Goal: Information Seeking & Learning: Learn about a topic

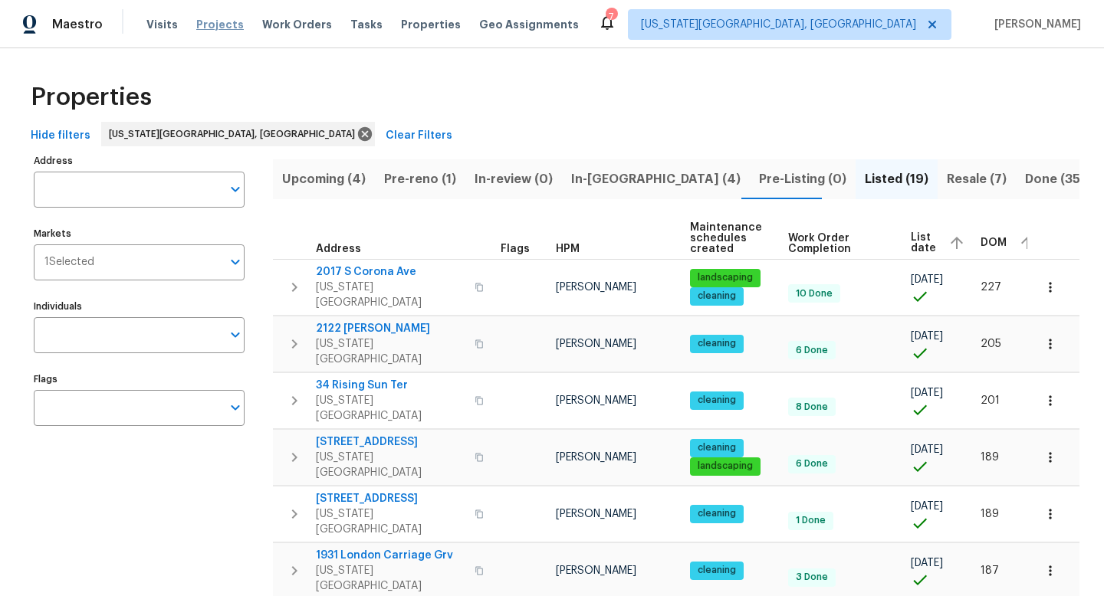
scroll to position [0, 7]
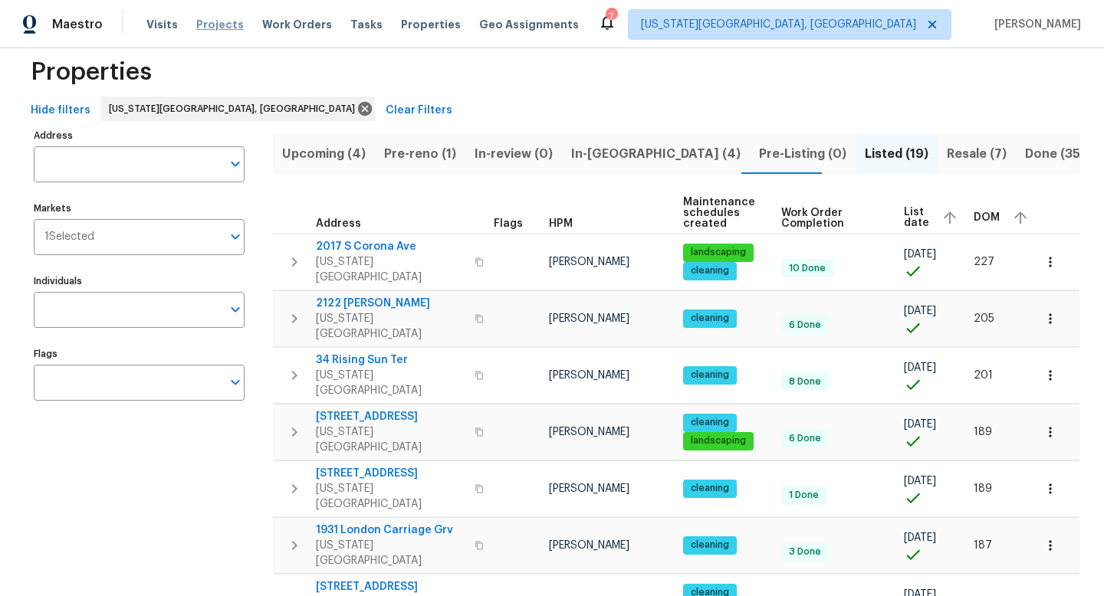
click at [203, 29] on span "Projects" at bounding box center [220, 24] width 48 height 15
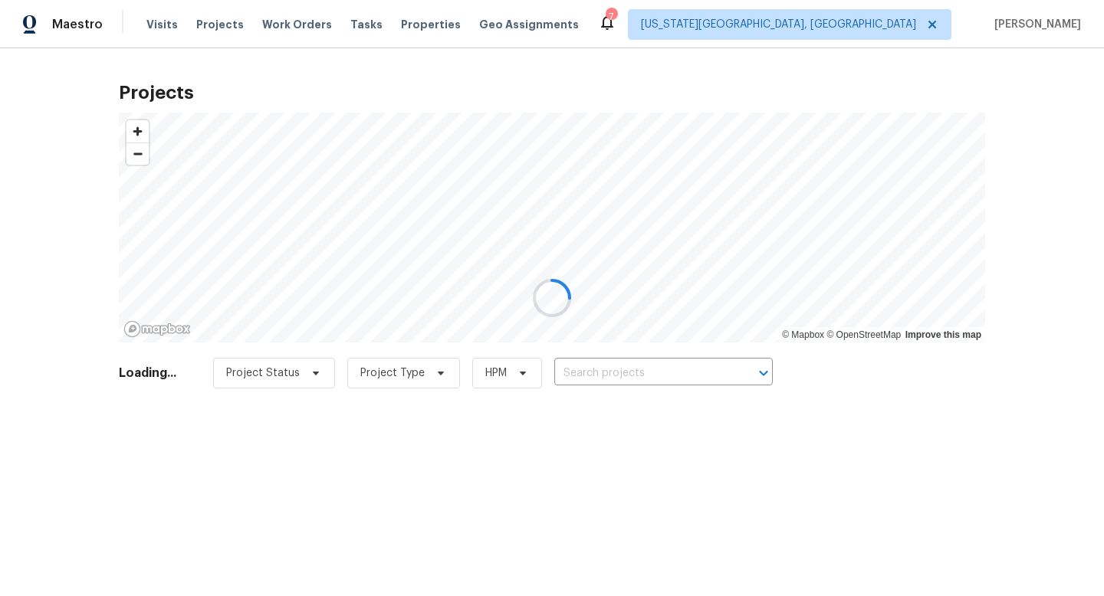
click at [589, 373] on div at bounding box center [552, 298] width 1104 height 596
click at [590, 372] on div at bounding box center [552, 298] width 1104 height 596
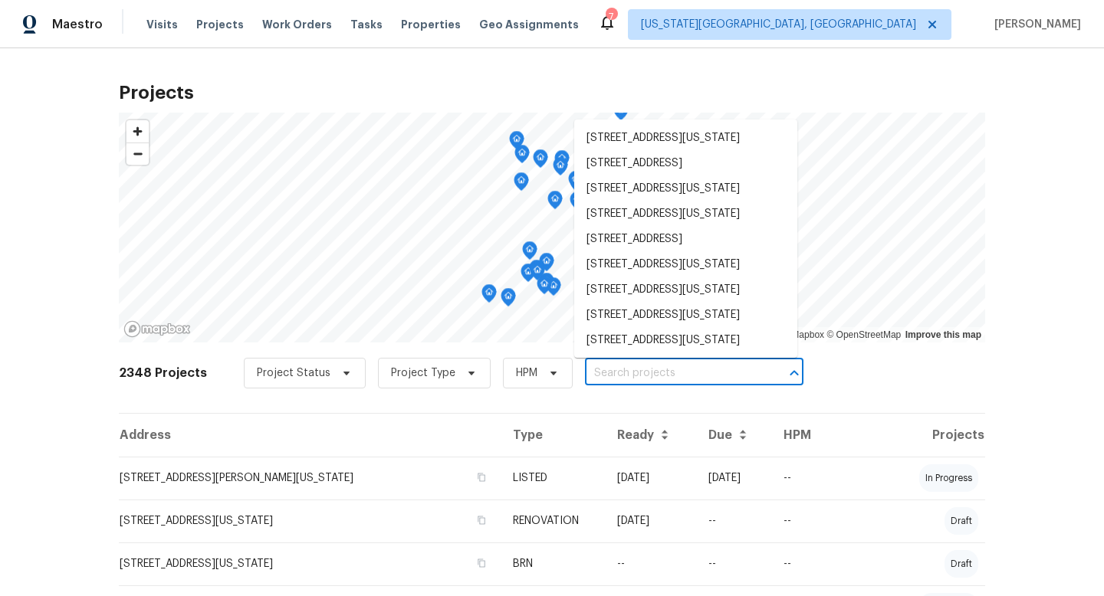
click at [590, 370] on input "text" at bounding box center [673, 374] width 176 height 24
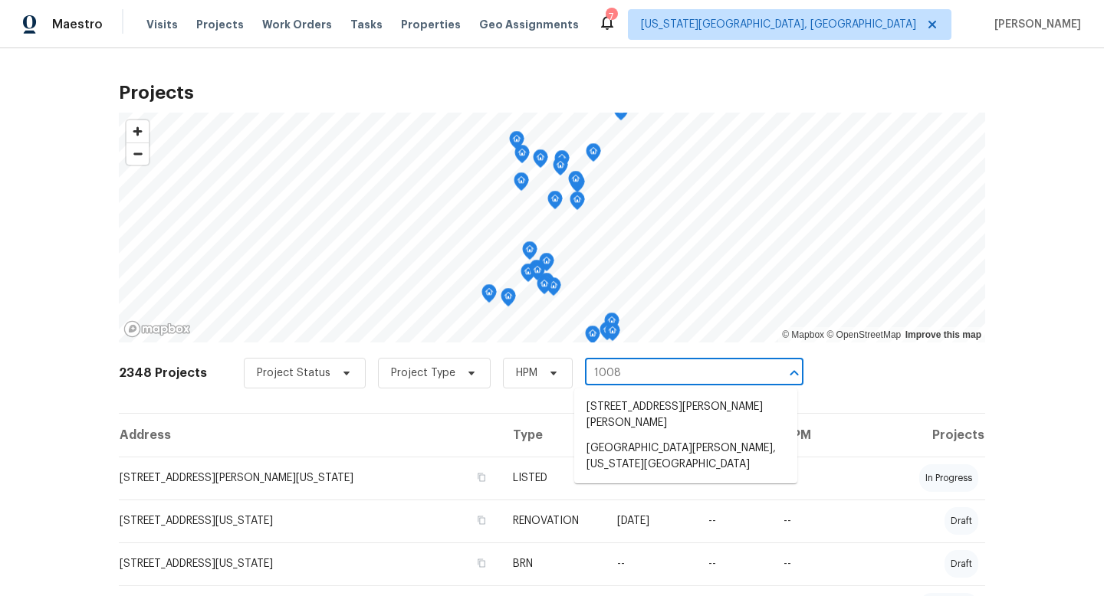
type input "10086"
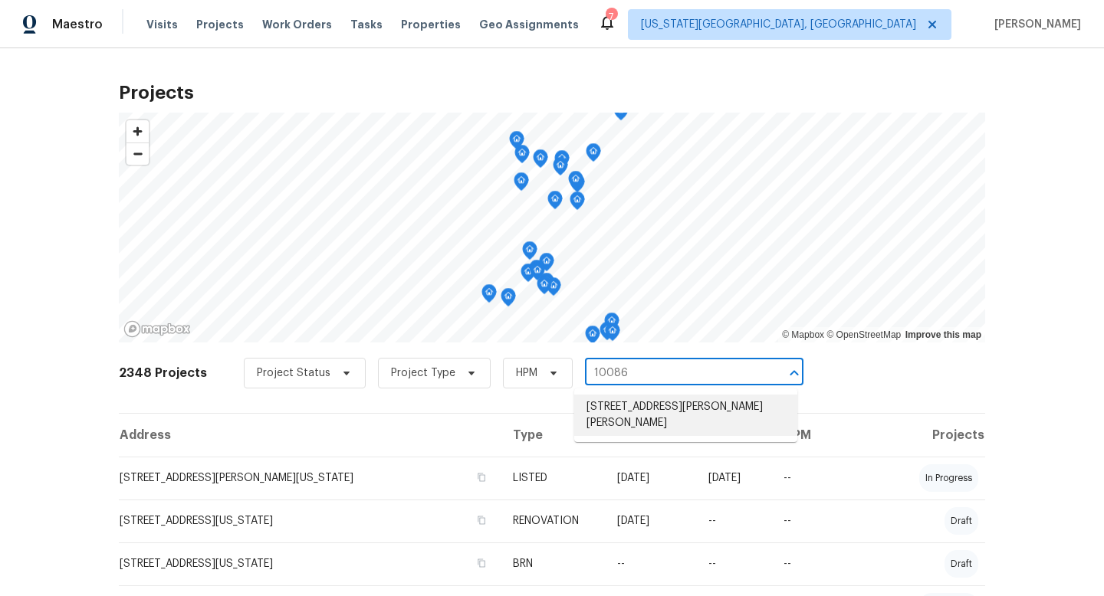
click at [647, 419] on ul "[STREET_ADDRESS][PERSON_NAME][PERSON_NAME]" at bounding box center [685, 416] width 223 height 54
click at [646, 406] on li "[STREET_ADDRESS][PERSON_NAME][PERSON_NAME]" at bounding box center [685, 415] width 223 height 41
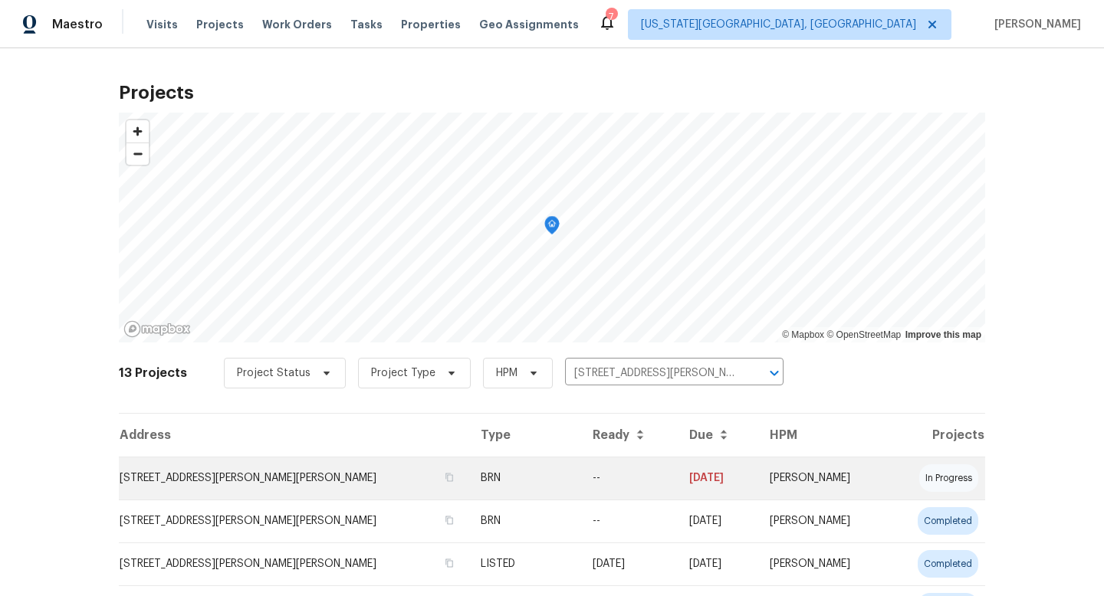
click at [300, 482] on td "[STREET_ADDRESS][PERSON_NAME][PERSON_NAME]" at bounding box center [294, 478] width 350 height 43
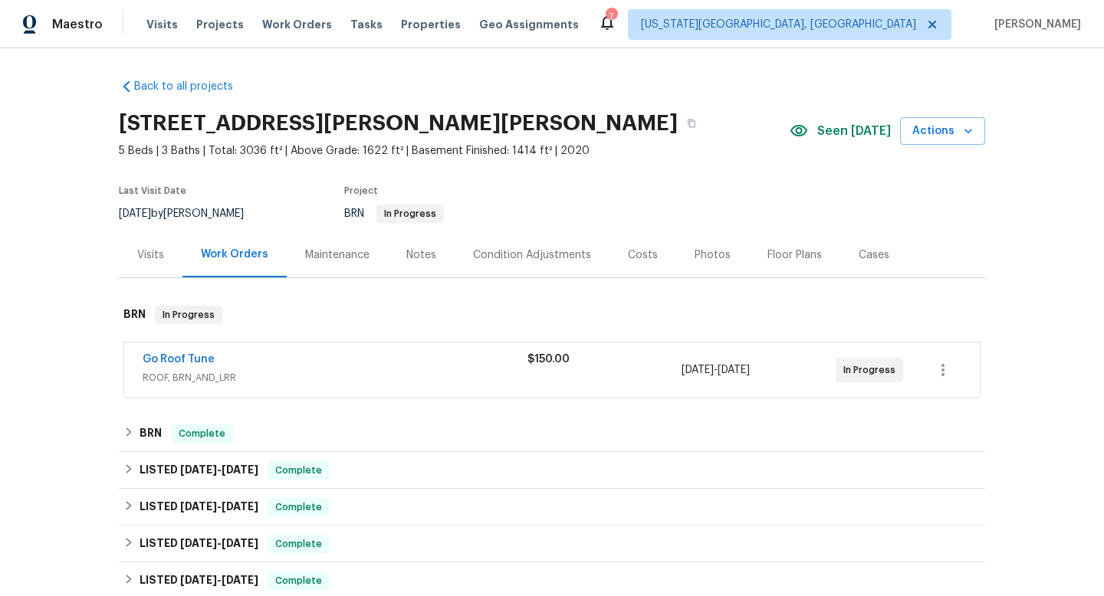
click at [700, 253] on div "Photos" at bounding box center [713, 255] width 36 height 15
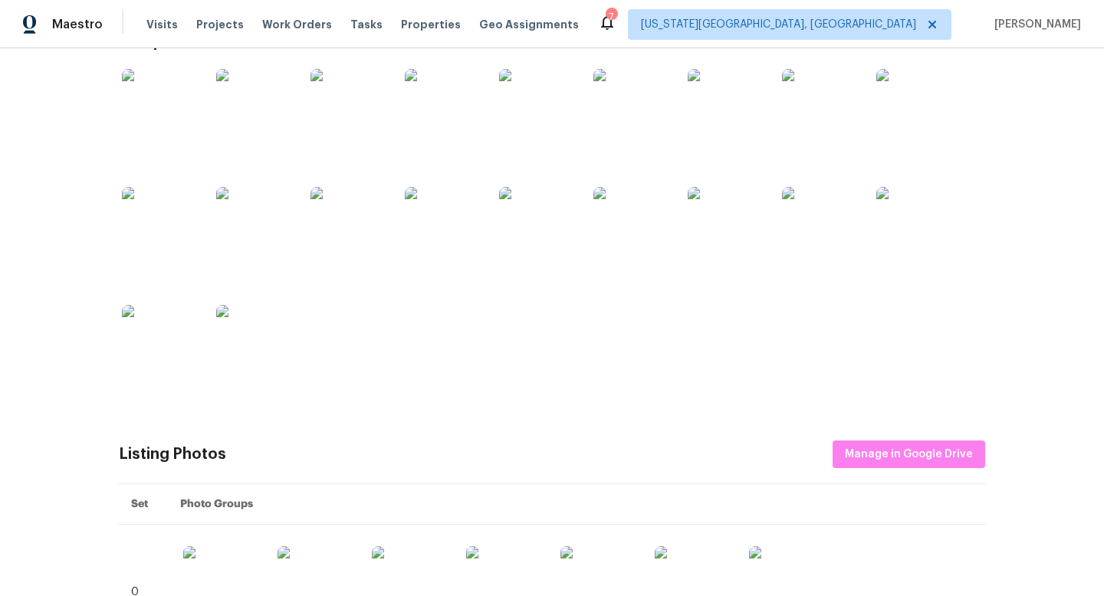
scroll to position [203, 0]
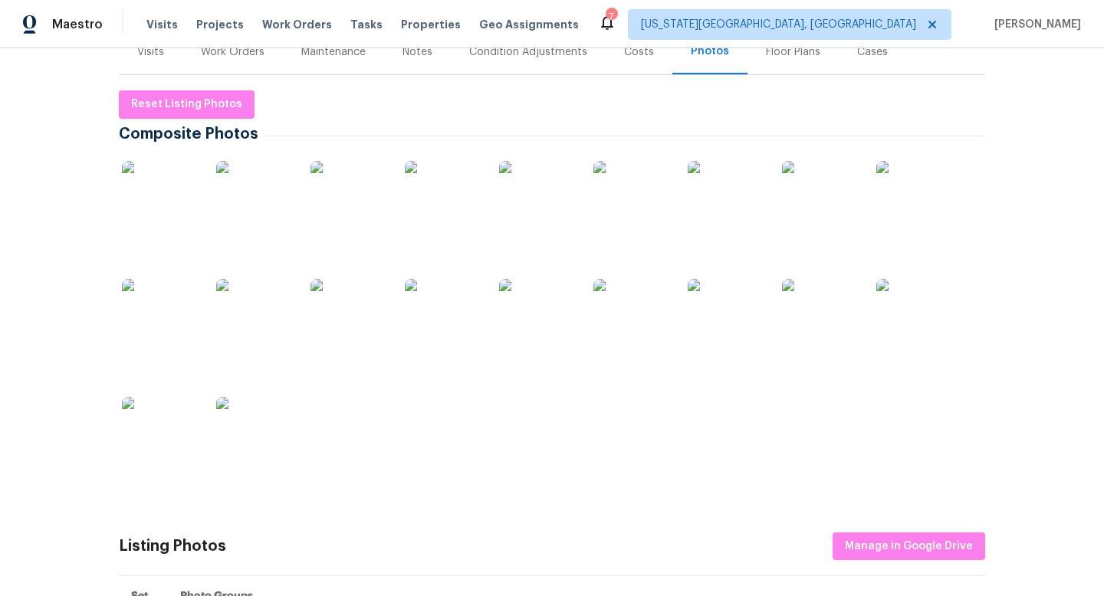
click at [173, 447] on img at bounding box center [160, 435] width 77 height 77
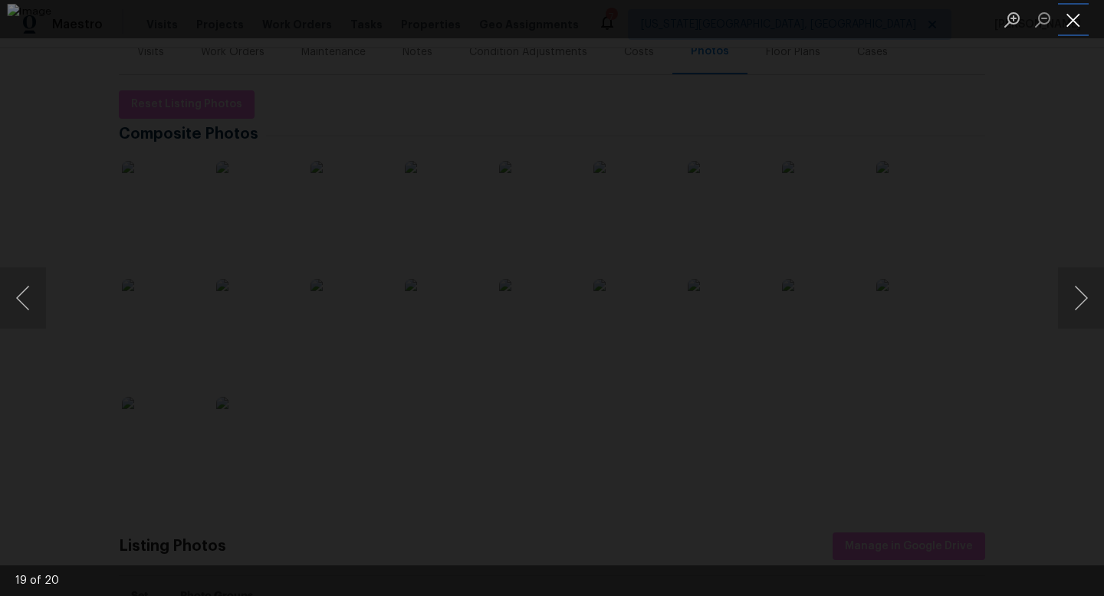
click at [1085, 19] on button "Close lightbox" at bounding box center [1073, 19] width 31 height 27
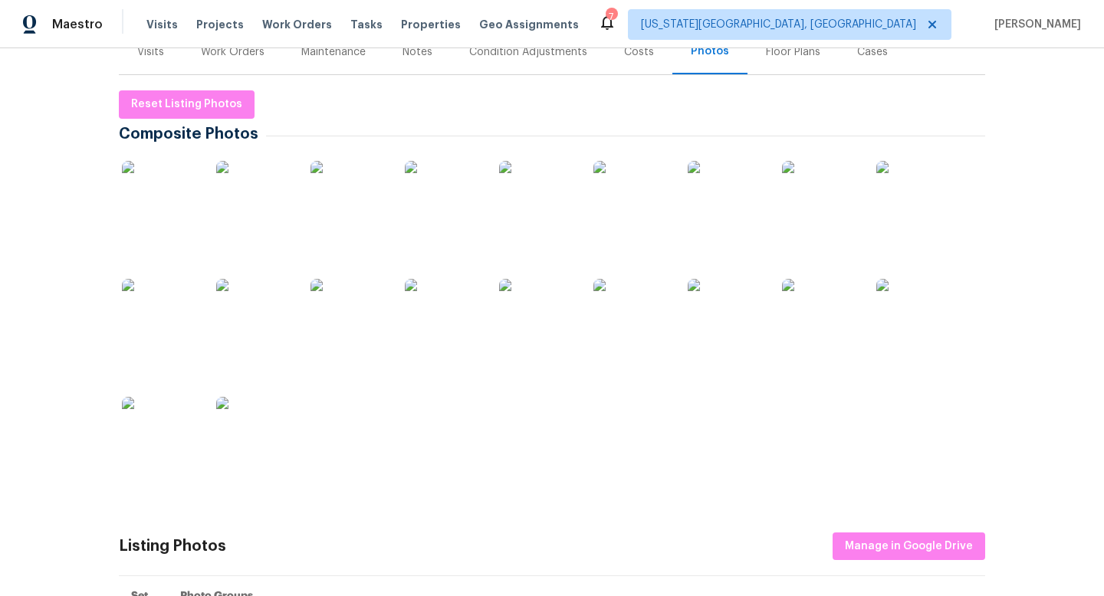
click at [179, 215] on img at bounding box center [160, 199] width 77 height 77
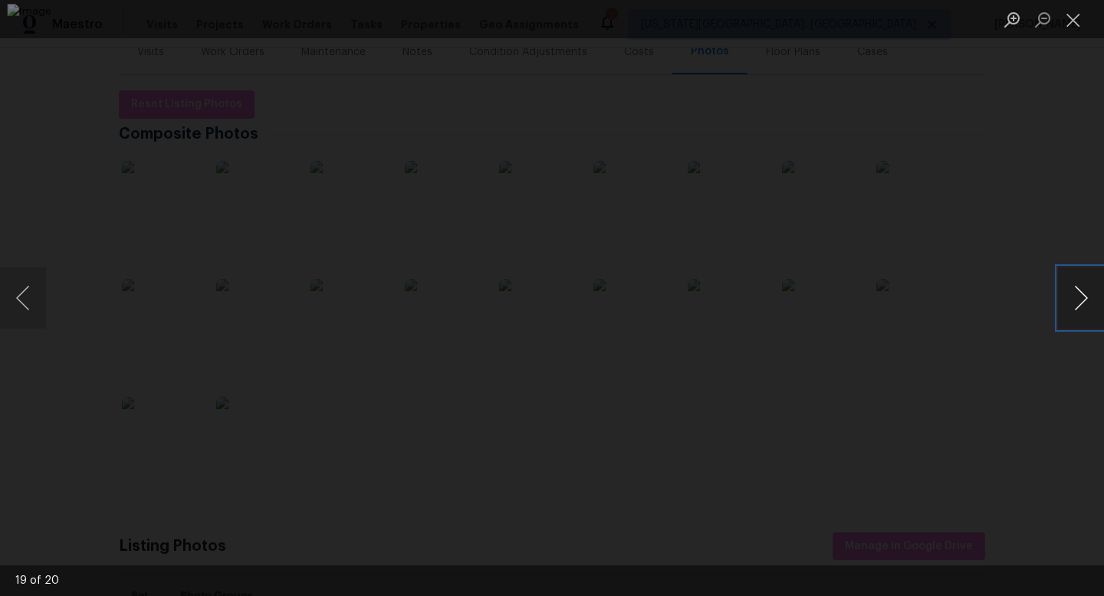
click at [1074, 302] on button "Next image" at bounding box center [1081, 298] width 46 height 61
click at [19, 291] on button "Previous image" at bounding box center [23, 298] width 46 height 61
click at [1086, 295] on button "Next image" at bounding box center [1081, 298] width 46 height 61
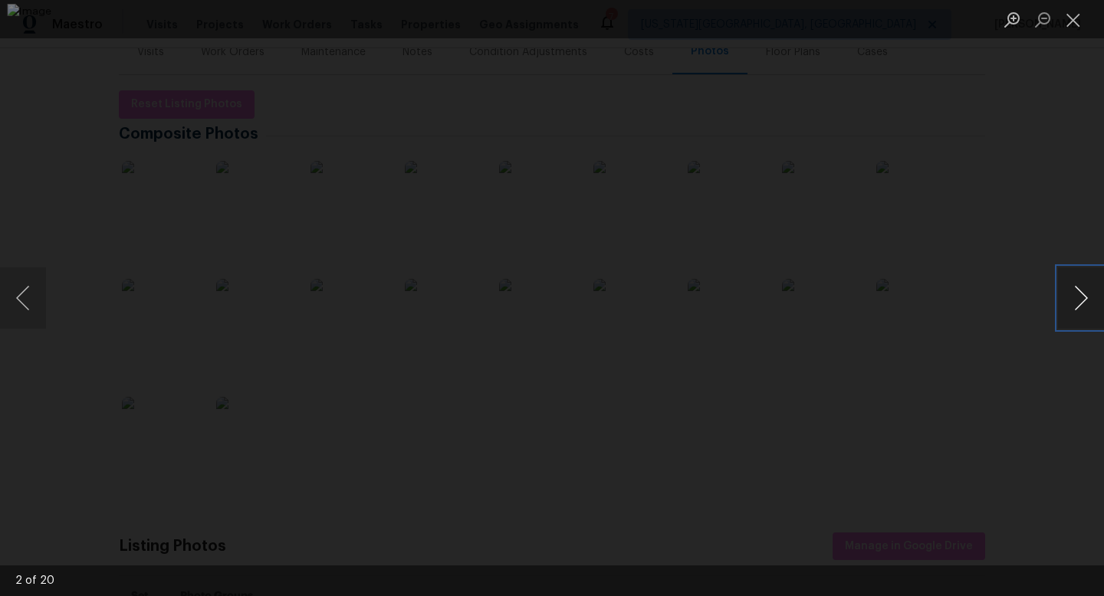
click at [1086, 295] on button "Next image" at bounding box center [1081, 298] width 46 height 61
click at [1087, 295] on button "Next image" at bounding box center [1081, 298] width 46 height 61
click at [1090, 295] on button "Next image" at bounding box center [1081, 298] width 46 height 61
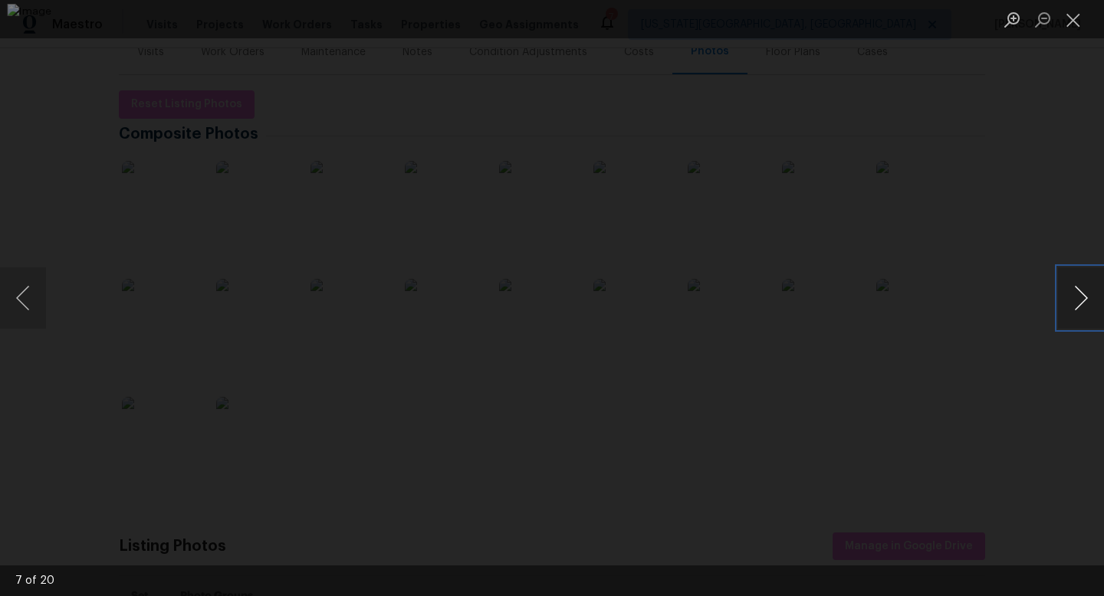
click at [1090, 295] on button "Next image" at bounding box center [1081, 298] width 46 height 61
click at [1090, 294] on button "Next image" at bounding box center [1081, 298] width 46 height 61
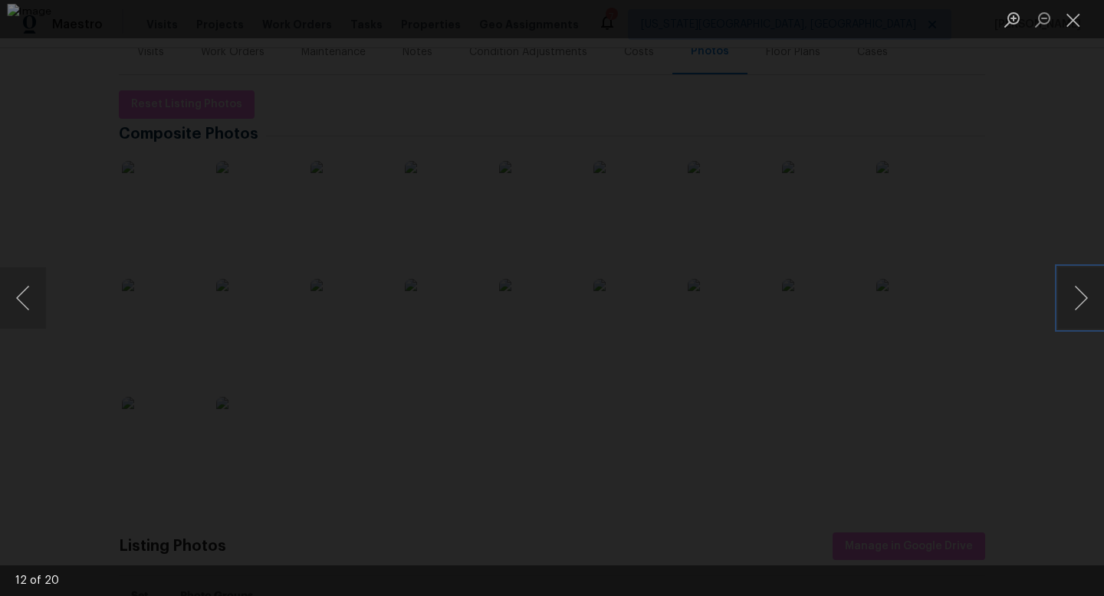
click at [708, 366] on img "Lightbox" at bounding box center [551, 298] width 1089 height 589
click at [10, 287] on button "Previous image" at bounding box center [23, 298] width 46 height 61
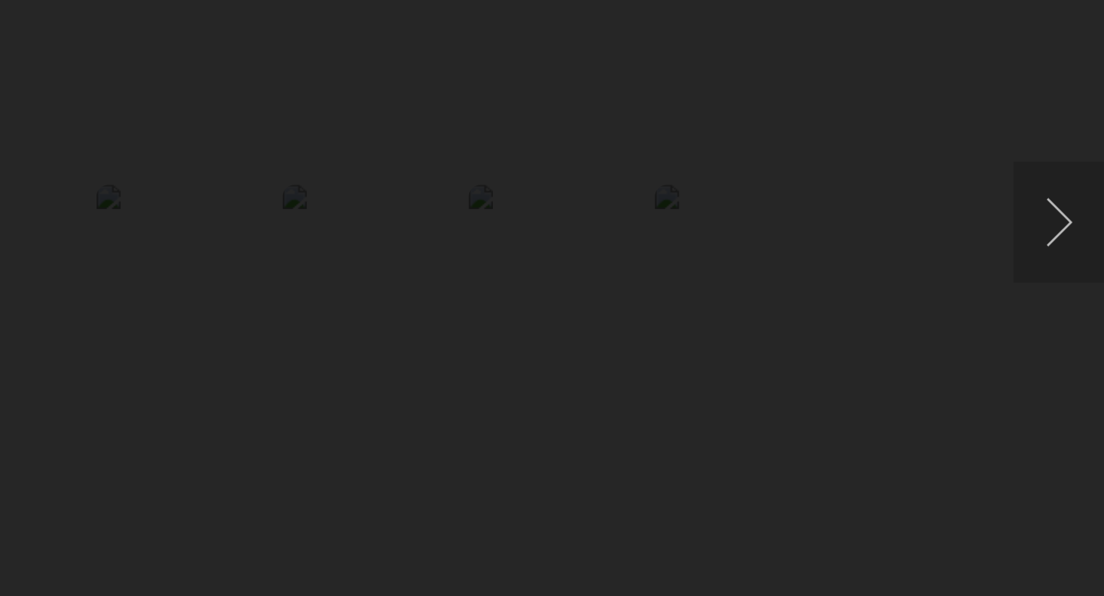
scroll to position [0, 0]
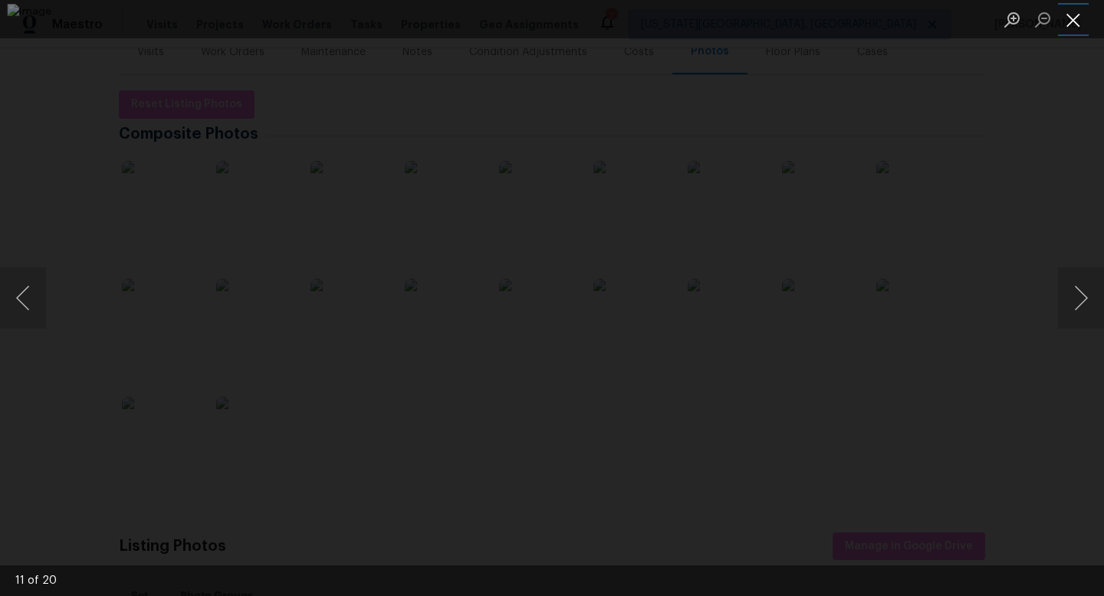
click at [1079, 24] on button "Close lightbox" at bounding box center [1073, 19] width 31 height 27
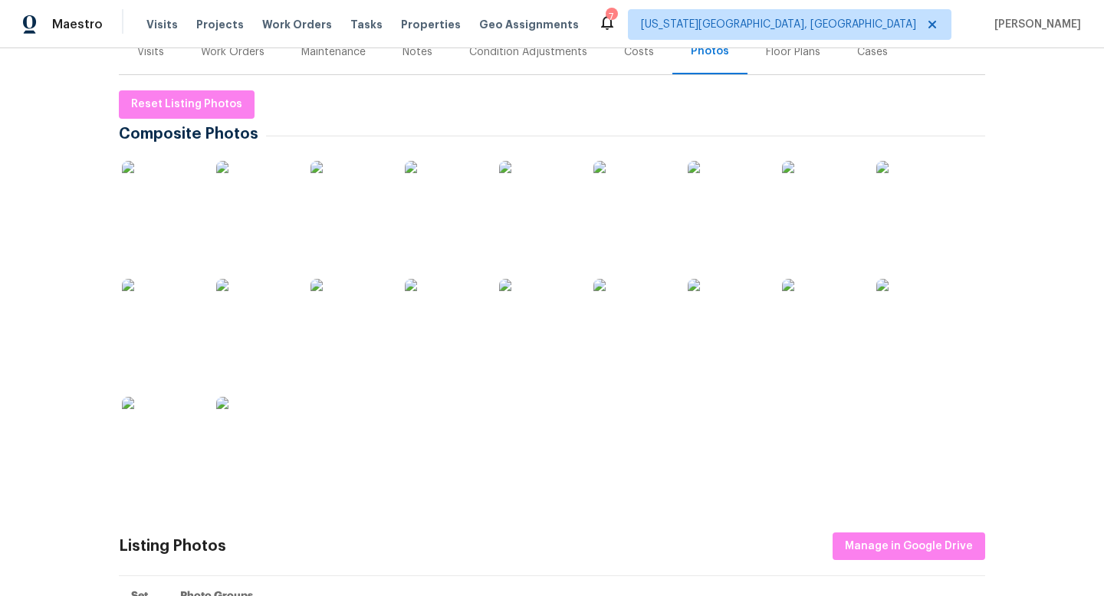
click at [738, 314] on img at bounding box center [726, 317] width 77 height 77
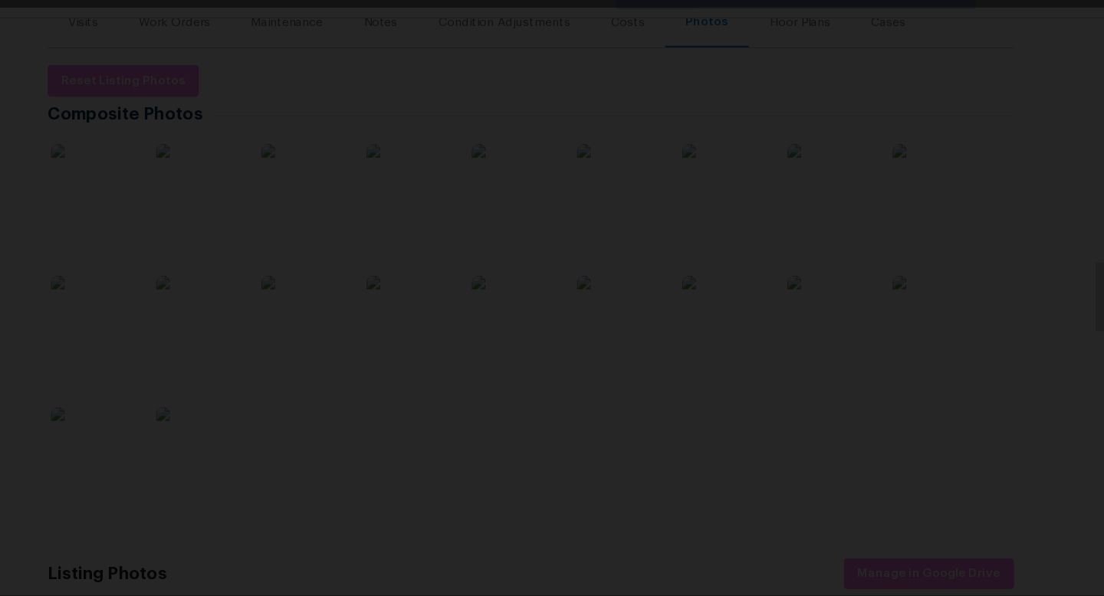
click at [1018, 269] on div "Lightbox" at bounding box center [552, 298] width 1104 height 596
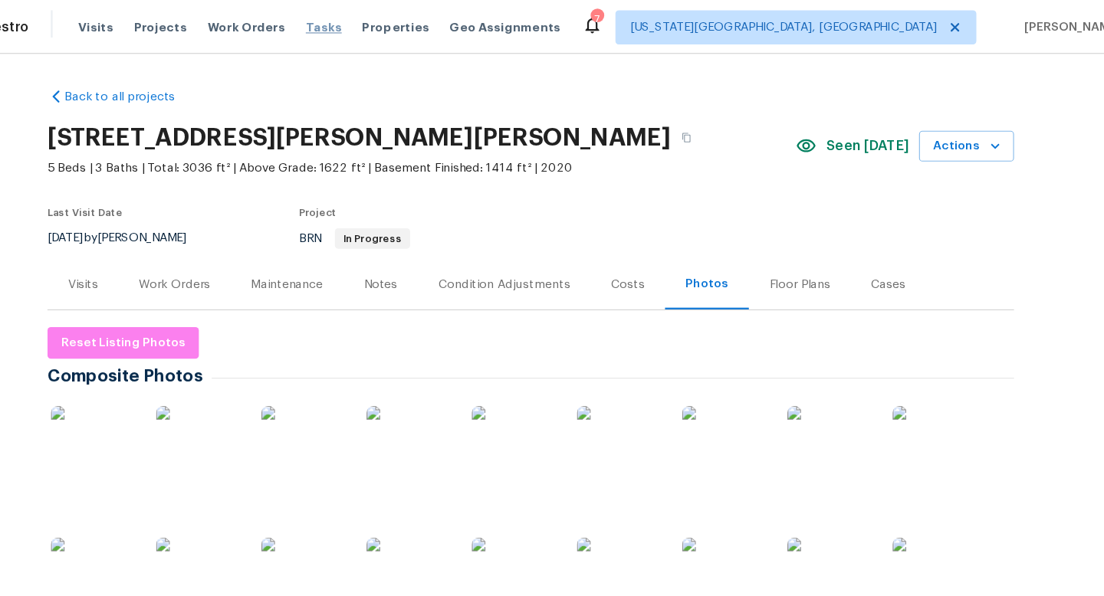
click at [356, 25] on span "Tasks" at bounding box center [366, 24] width 32 height 11
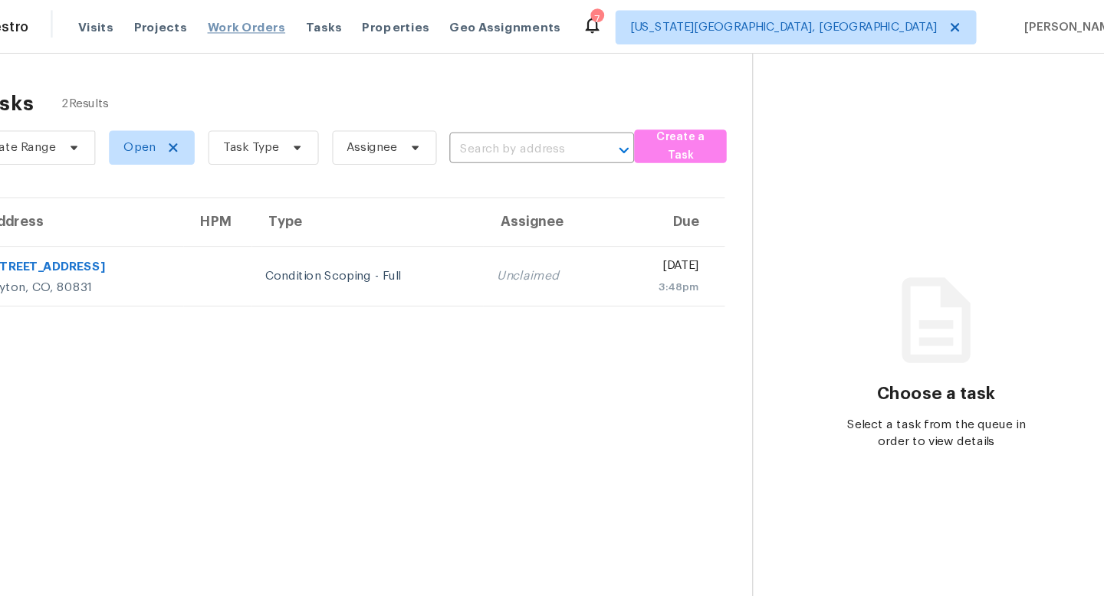
click at [291, 25] on span "Work Orders" at bounding box center [297, 24] width 70 height 15
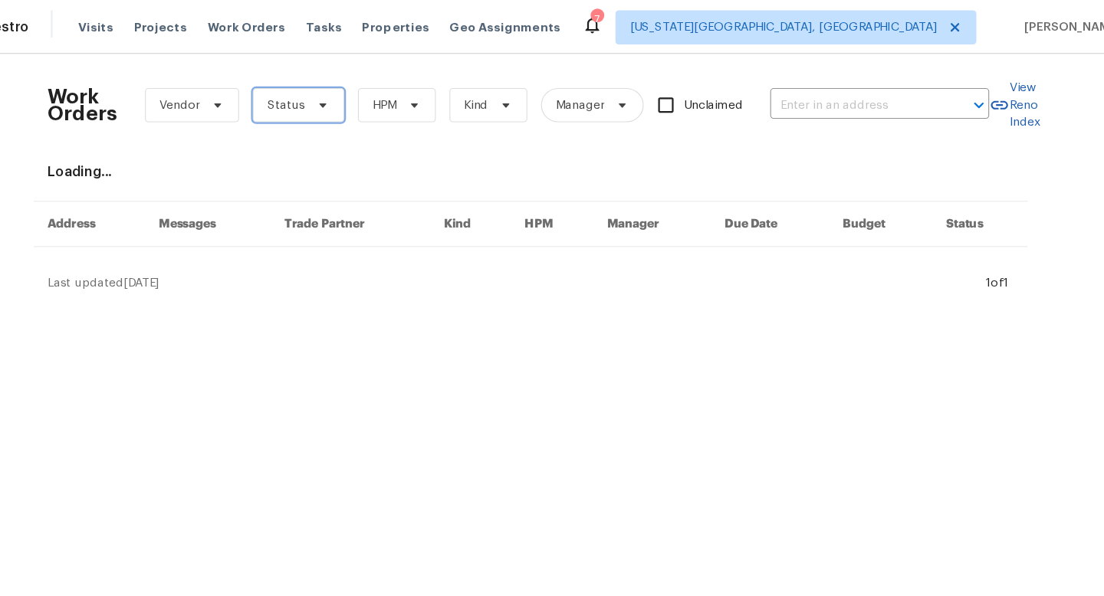
click at [317, 97] on span "Status" at bounding box center [333, 94] width 34 height 15
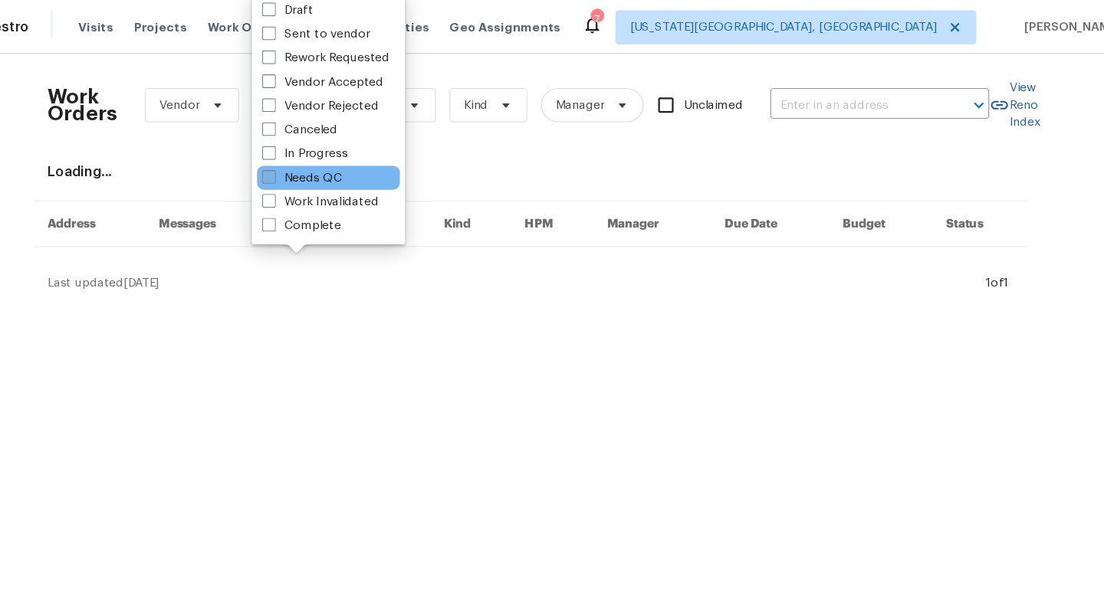
click at [314, 161] on span at bounding box center [317, 159] width 12 height 12
click at [314, 161] on input "Needs QC" at bounding box center [316, 157] width 10 height 10
checkbox input "true"
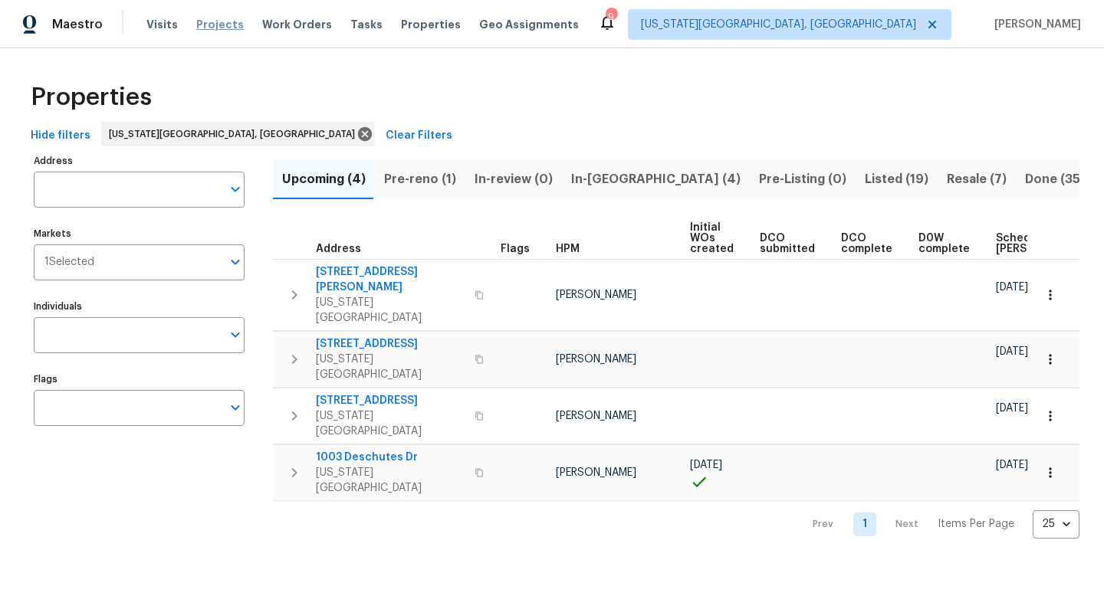
click at [221, 28] on span "Projects" at bounding box center [220, 24] width 48 height 15
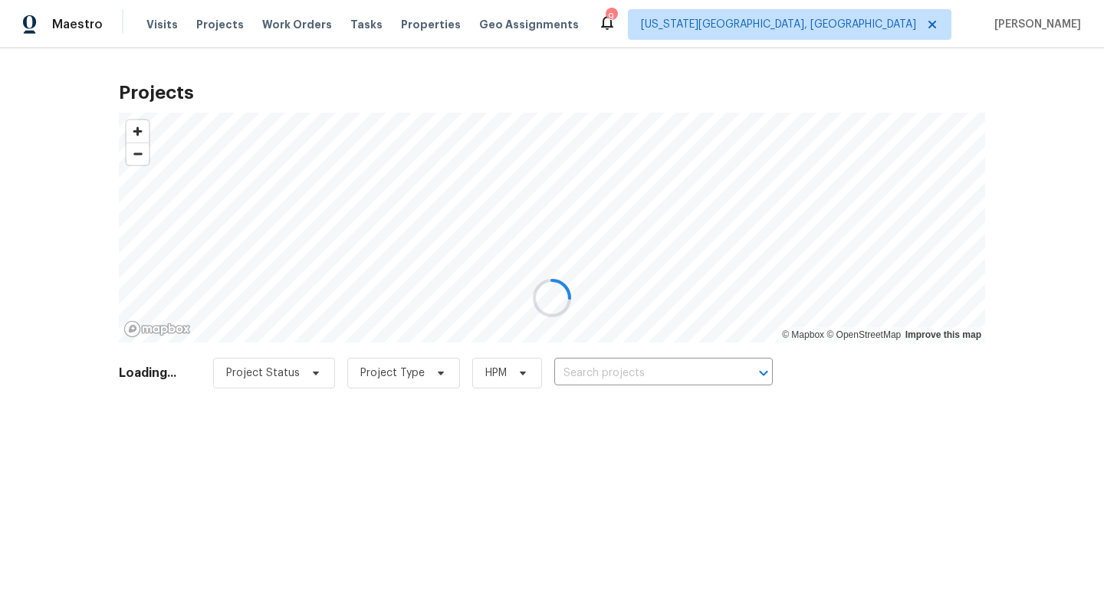
click at [608, 366] on div at bounding box center [552, 298] width 1104 height 596
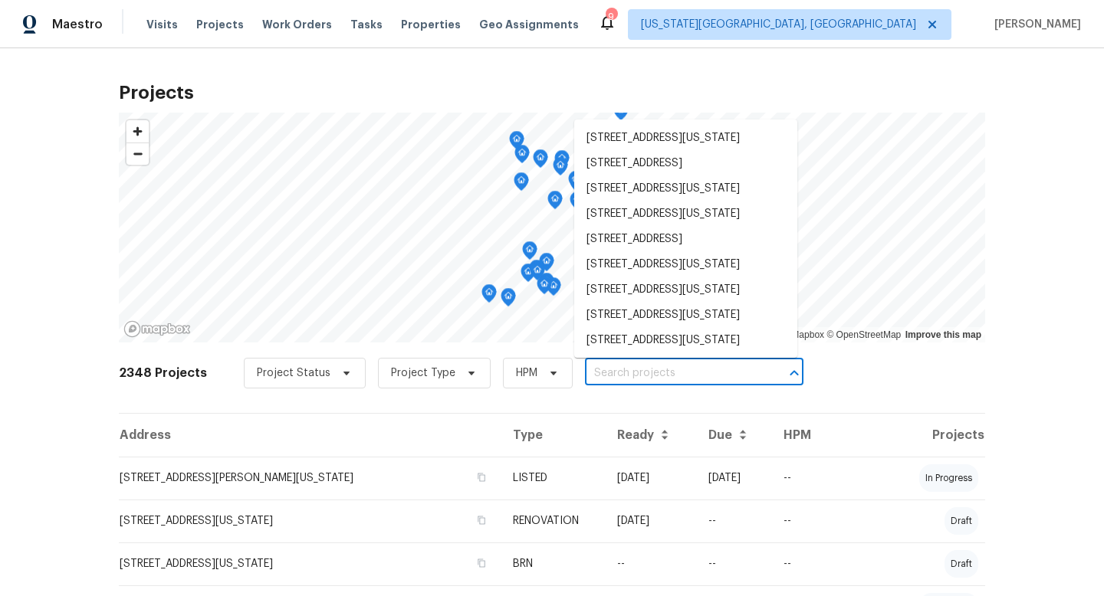
click at [608, 377] on input "text" at bounding box center [673, 374] width 176 height 24
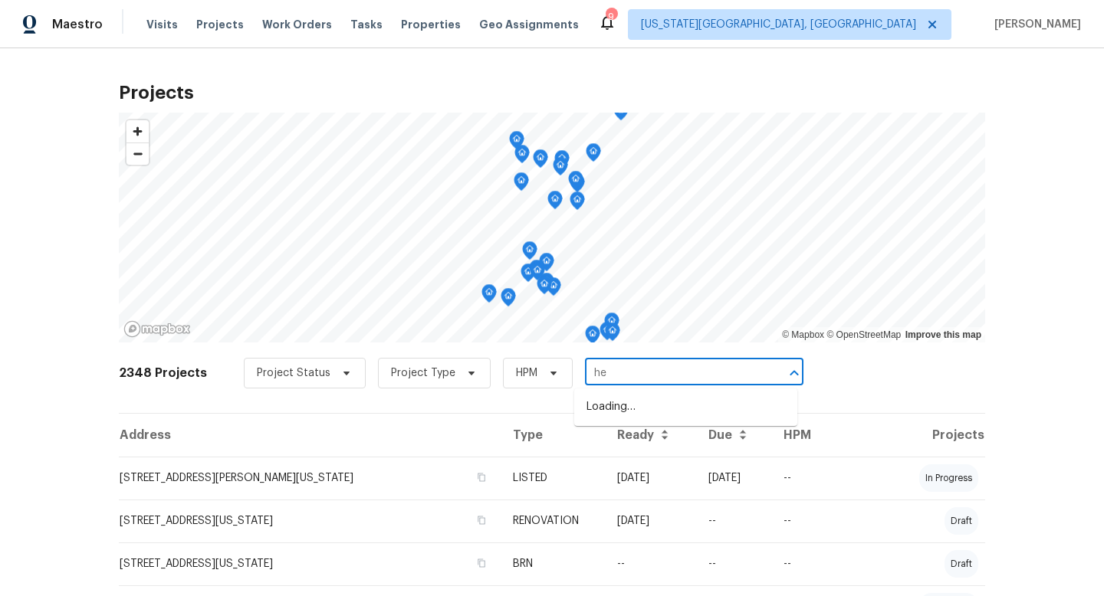
type input "hen"
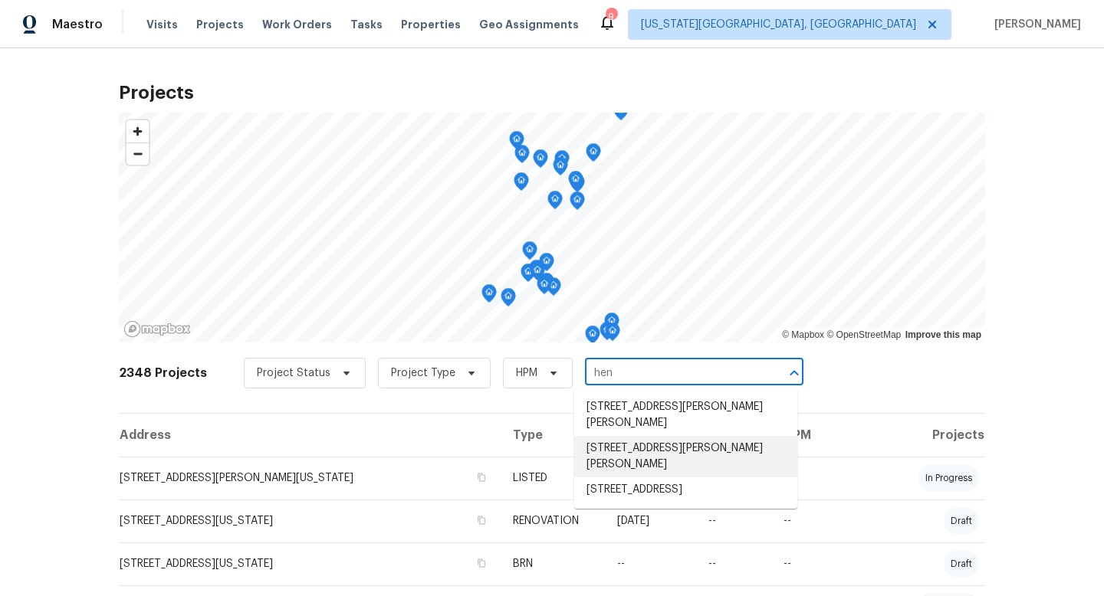
click at [617, 436] on li "[STREET_ADDRESS][PERSON_NAME][PERSON_NAME]" at bounding box center [685, 456] width 223 height 41
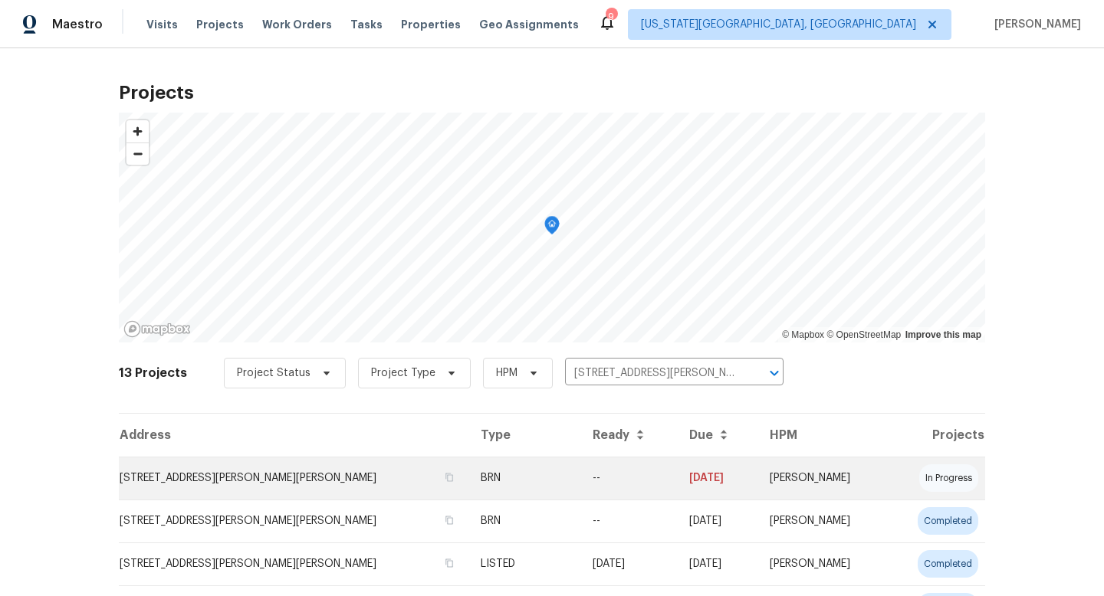
scroll to position [158, 0]
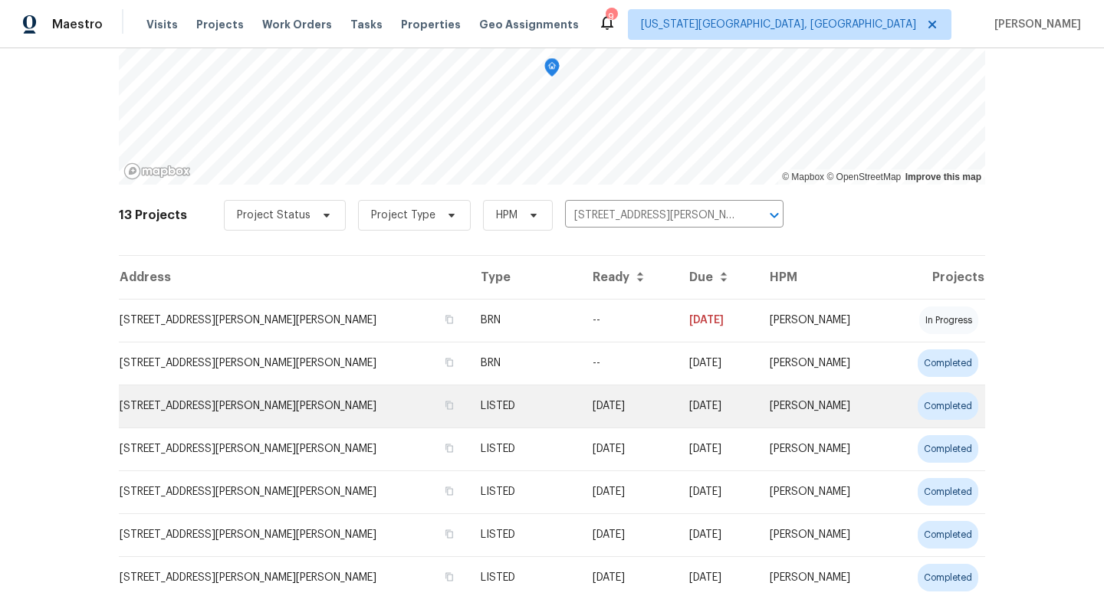
click at [243, 410] on td "[STREET_ADDRESS][PERSON_NAME][PERSON_NAME]" at bounding box center [294, 406] width 350 height 43
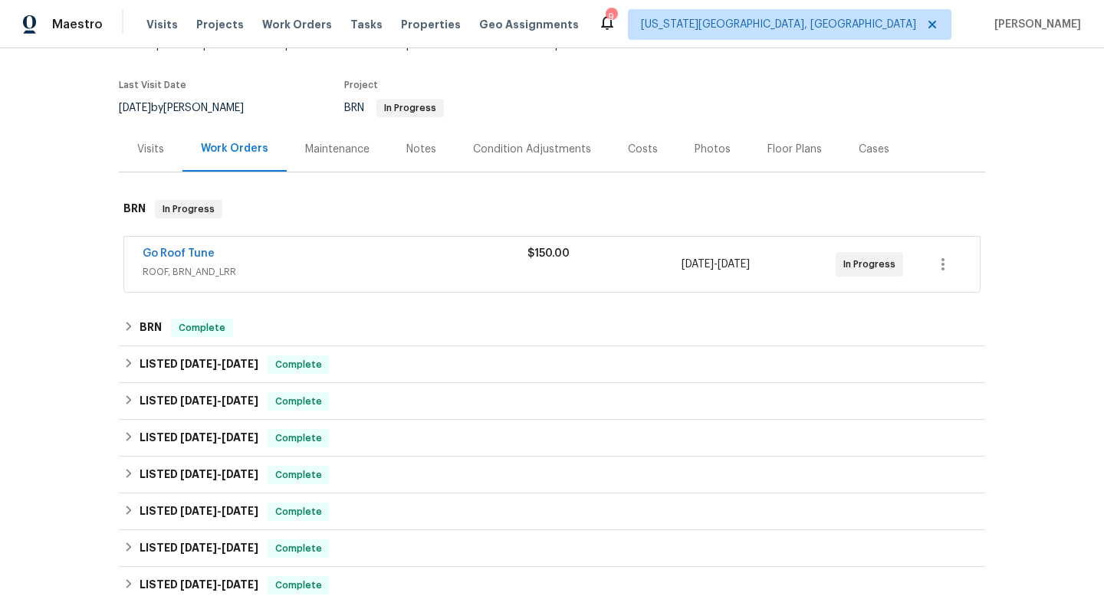
scroll to position [145, 0]
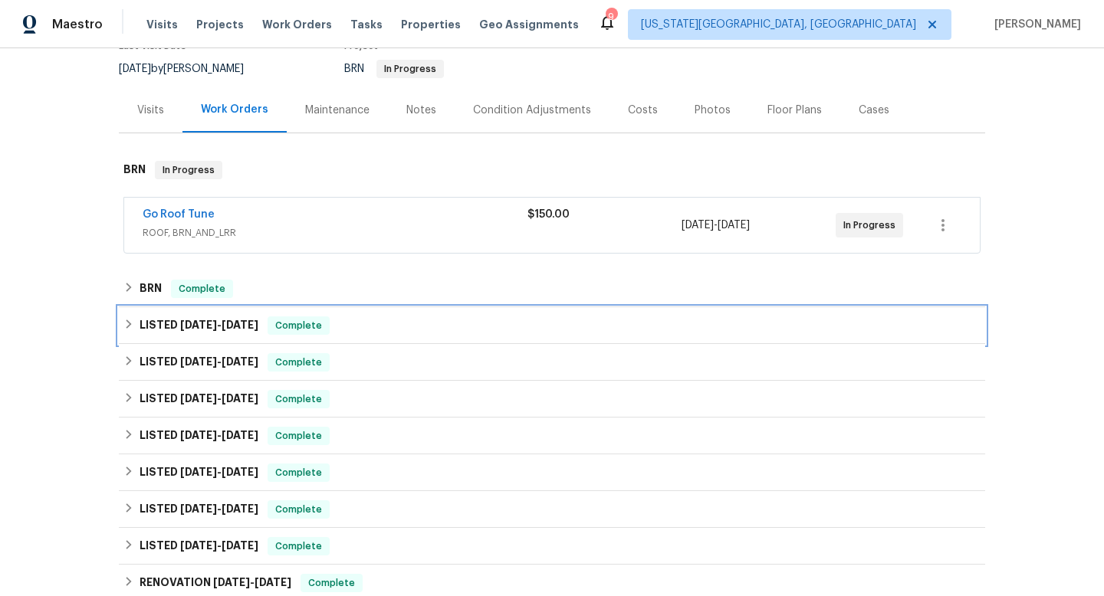
click at [245, 320] on span "[DATE]" at bounding box center [240, 325] width 37 height 11
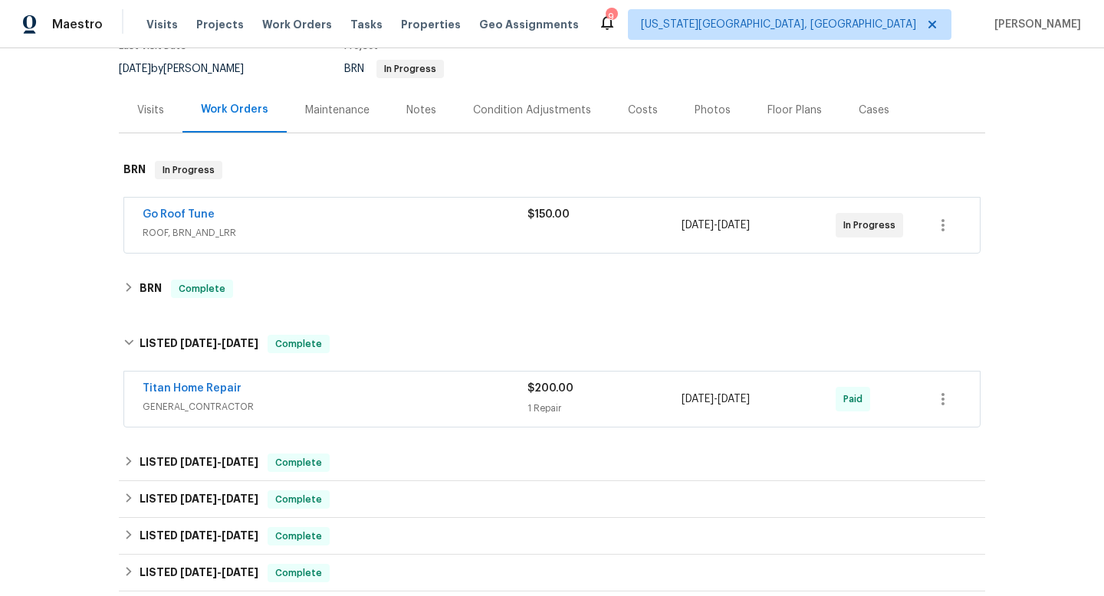
click at [216, 381] on span "Titan Home Repair" at bounding box center [192, 388] width 99 height 15
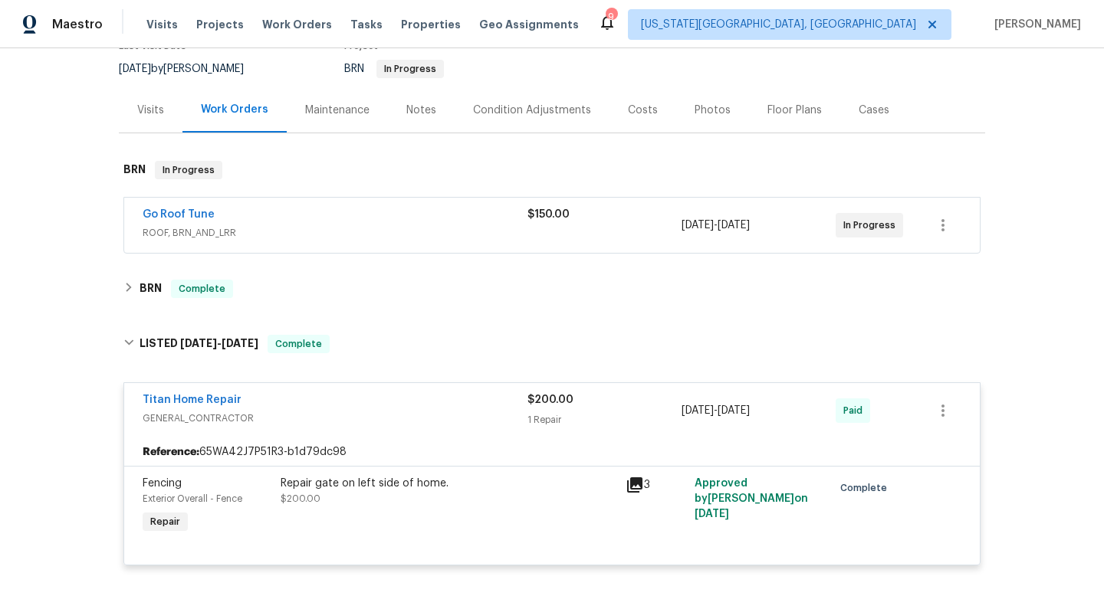
click at [213, 393] on span "Titan Home Repair" at bounding box center [192, 400] width 99 height 15
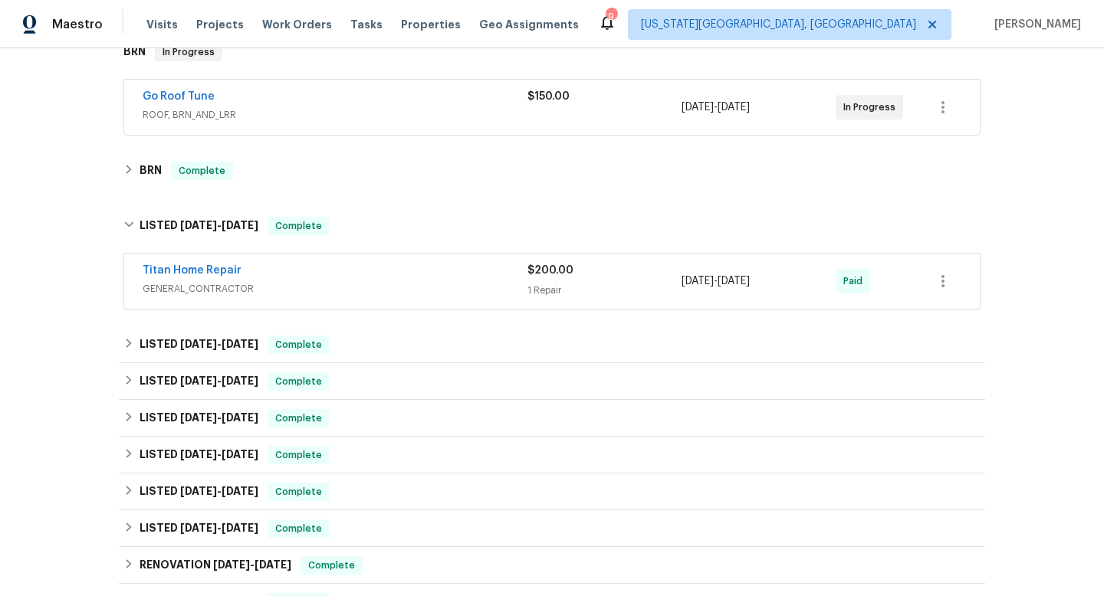
scroll to position [264, 0]
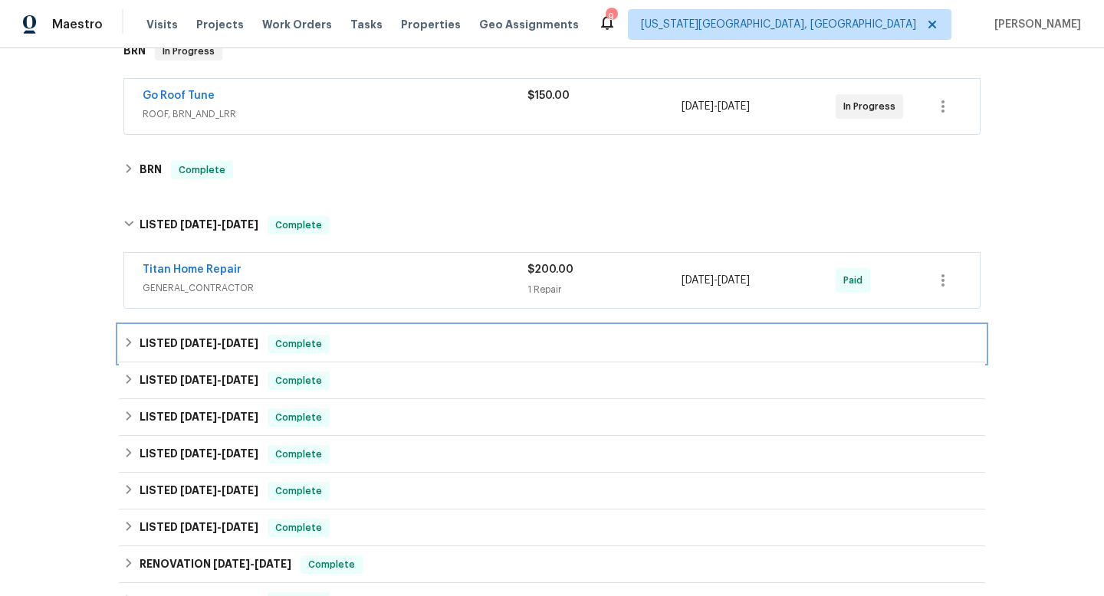
click at [226, 347] on span "[DATE]" at bounding box center [240, 343] width 37 height 11
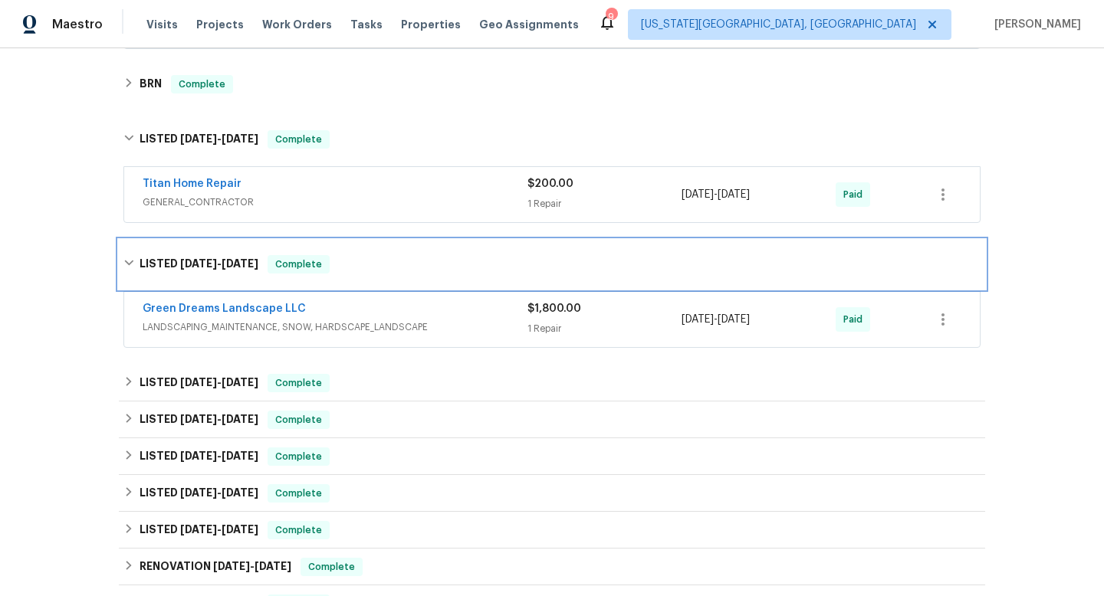
scroll to position [351, 0]
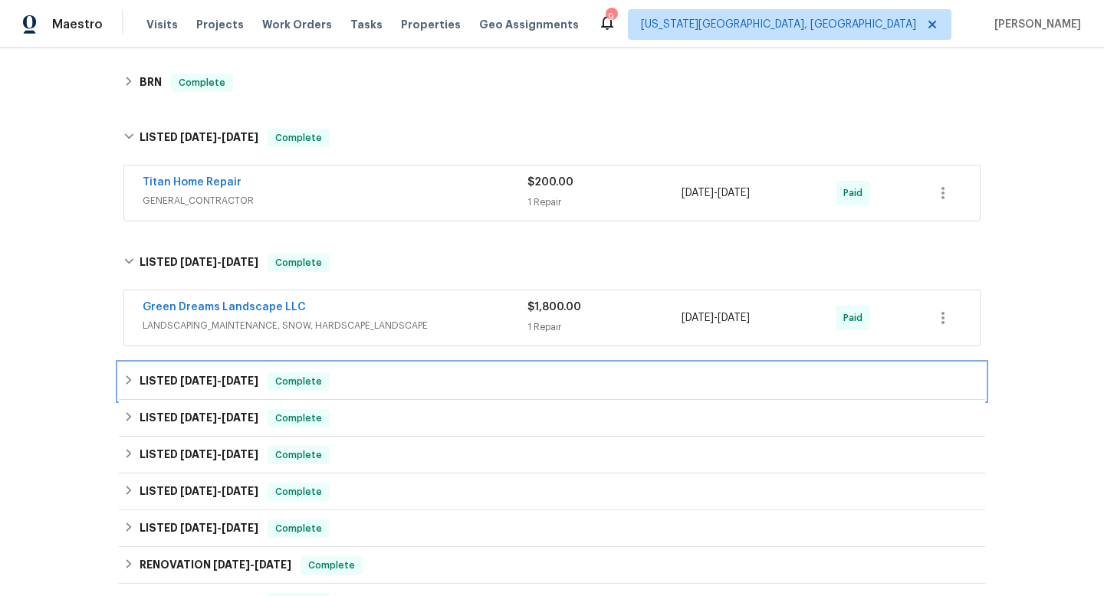
click at [222, 374] on h6 "LISTED 6/18/25 - 6/20/25" at bounding box center [199, 382] width 119 height 18
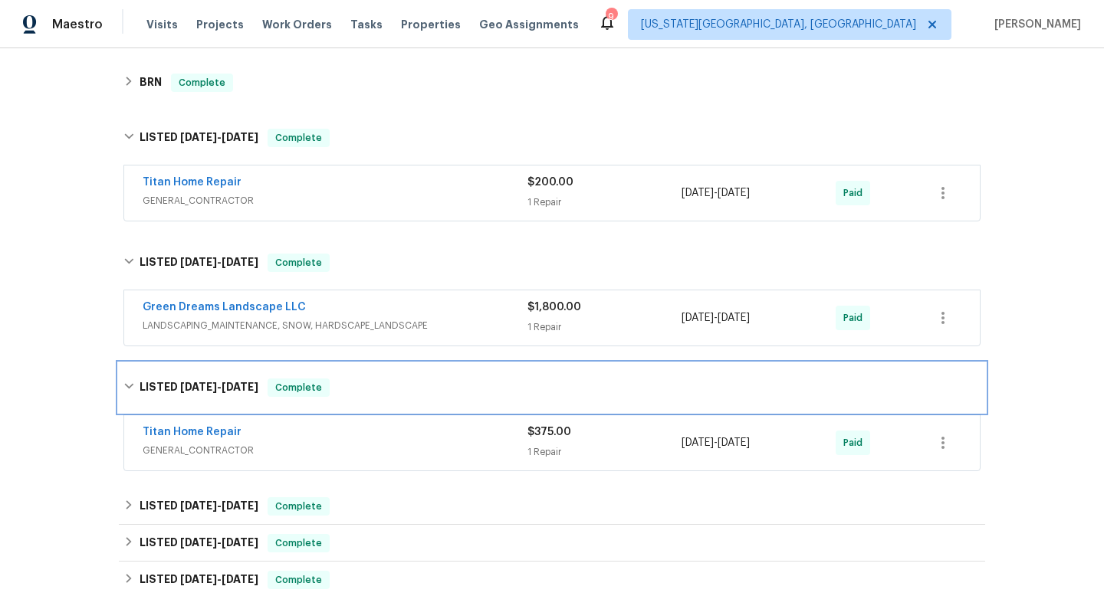
scroll to position [453, 0]
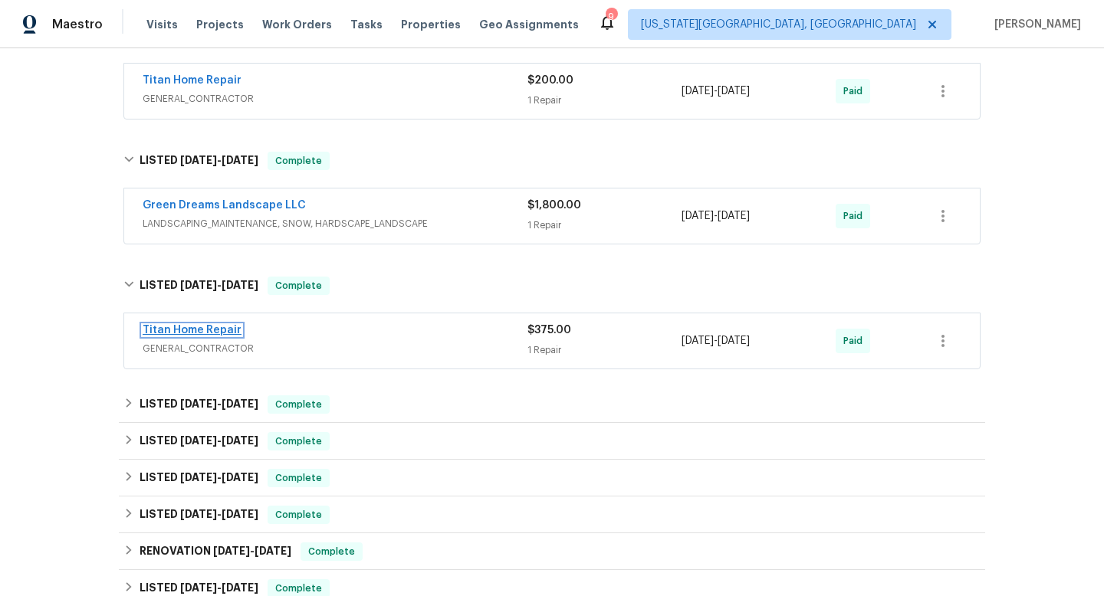
click at [222, 327] on link "Titan Home Repair" at bounding box center [192, 330] width 99 height 11
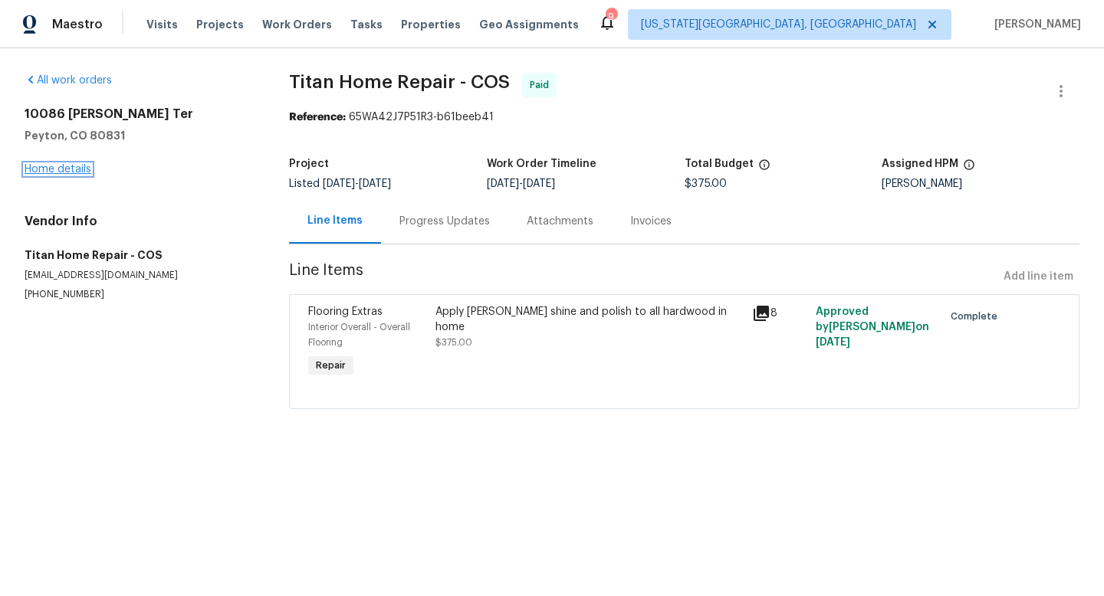
click at [80, 174] on link "Home details" at bounding box center [58, 169] width 67 height 11
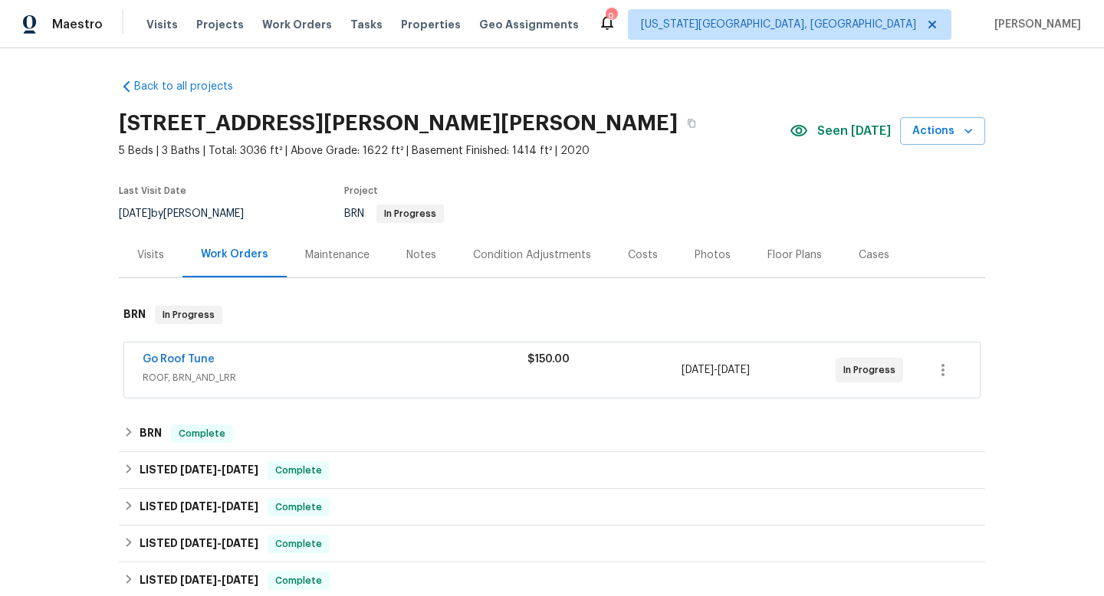
scroll to position [308, 0]
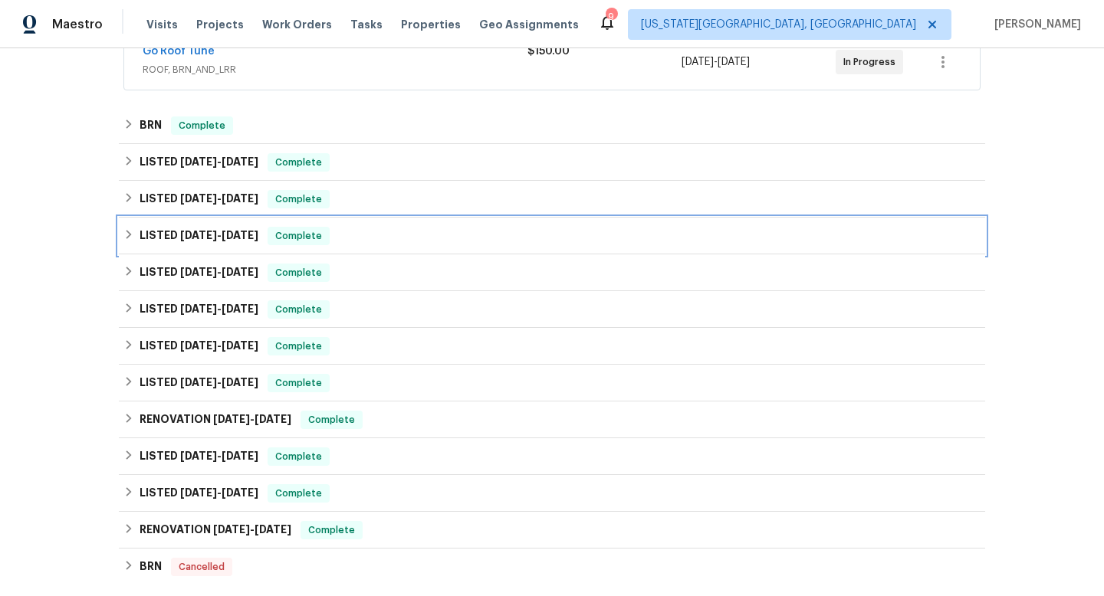
click at [302, 238] on span "Complete" at bounding box center [298, 235] width 59 height 15
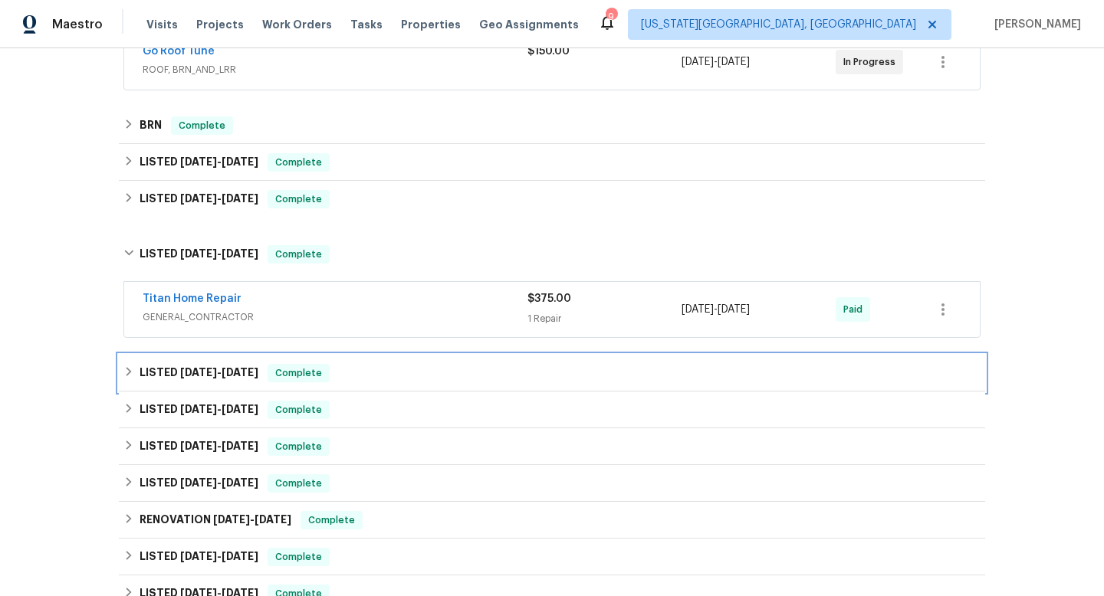
click at [268, 377] on div "LISTED 6/5/25 - 6/11/25 Complete" at bounding box center [551, 373] width 857 height 18
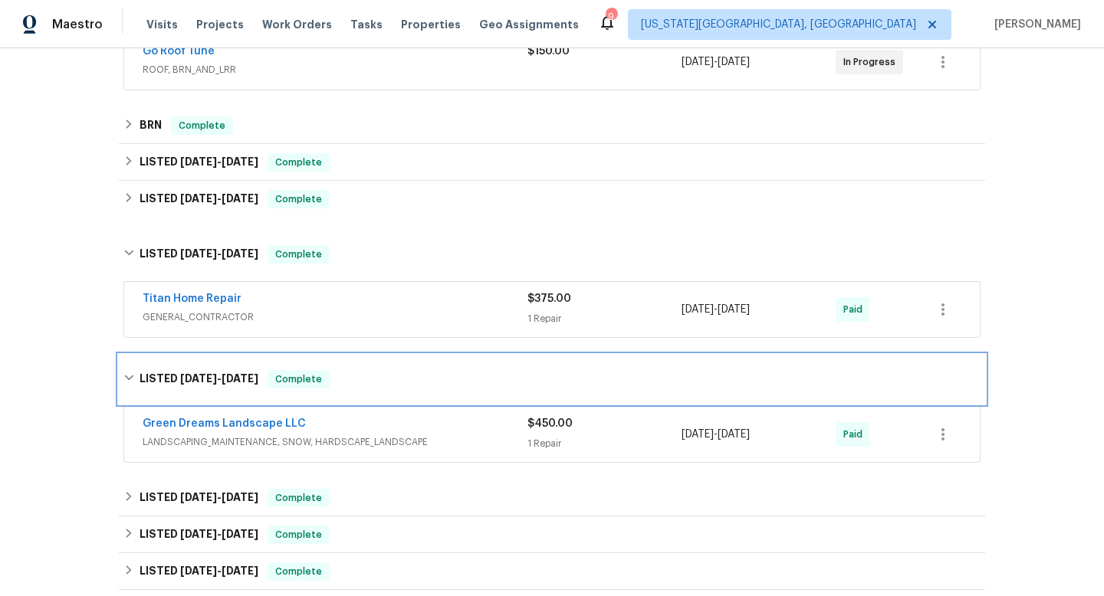
scroll to position [349, 0]
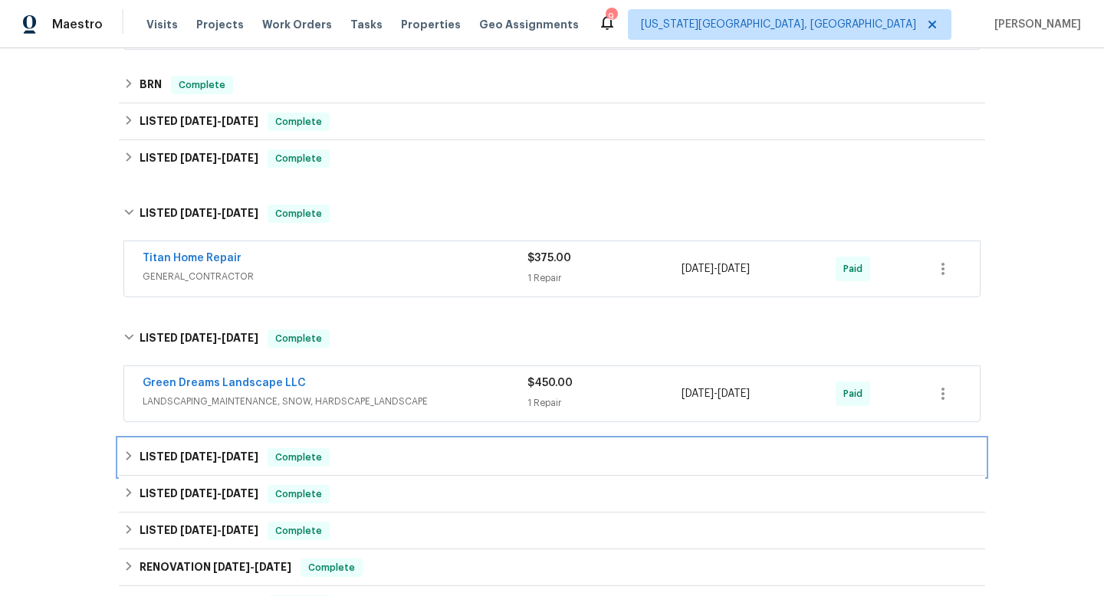
click at [244, 455] on span "[DATE]" at bounding box center [240, 457] width 37 height 11
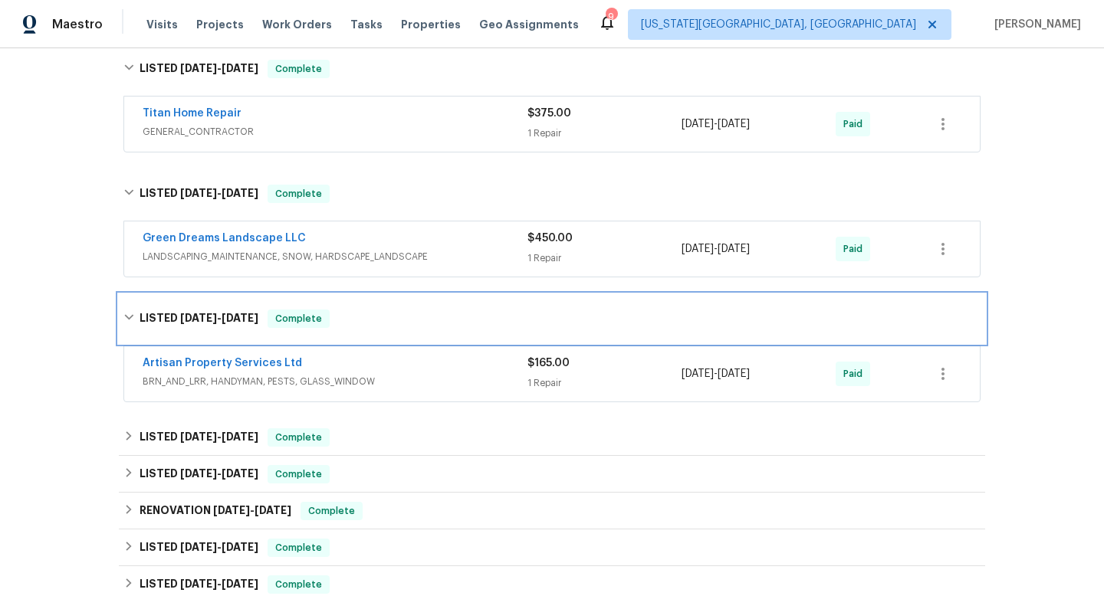
scroll to position [493, 0]
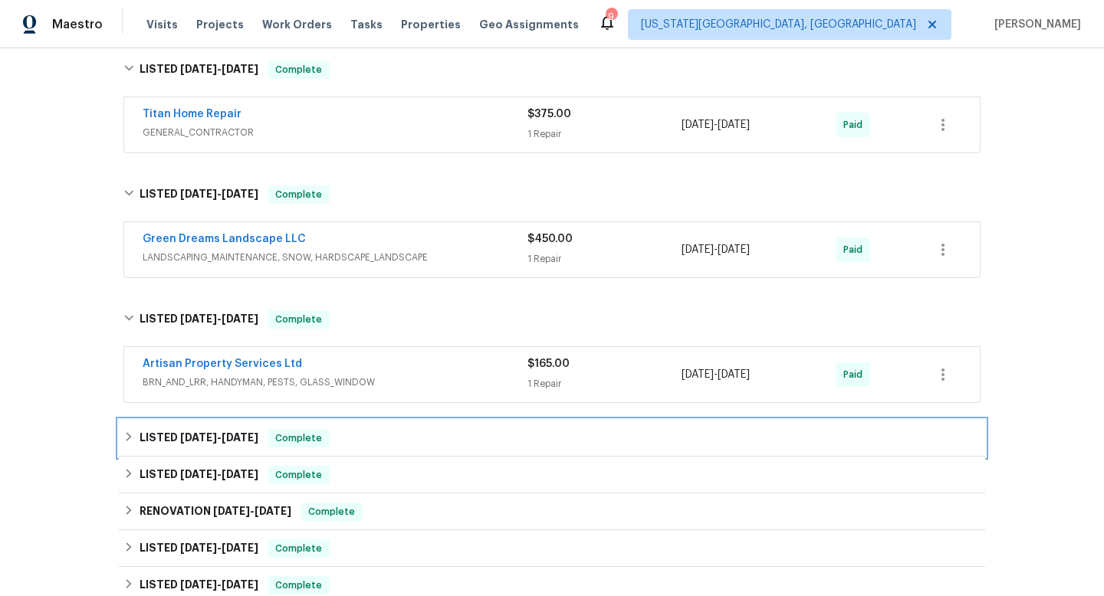
click at [247, 440] on span "[DATE]" at bounding box center [240, 437] width 37 height 11
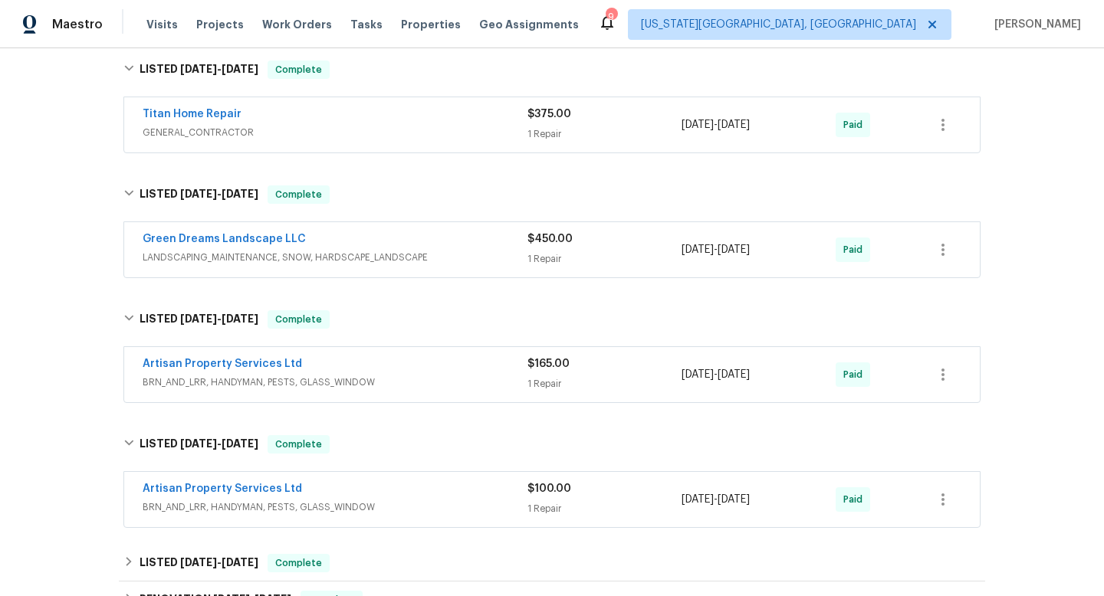
click at [458, 367] on div "Artisan Property Services Ltd" at bounding box center [335, 365] width 385 height 18
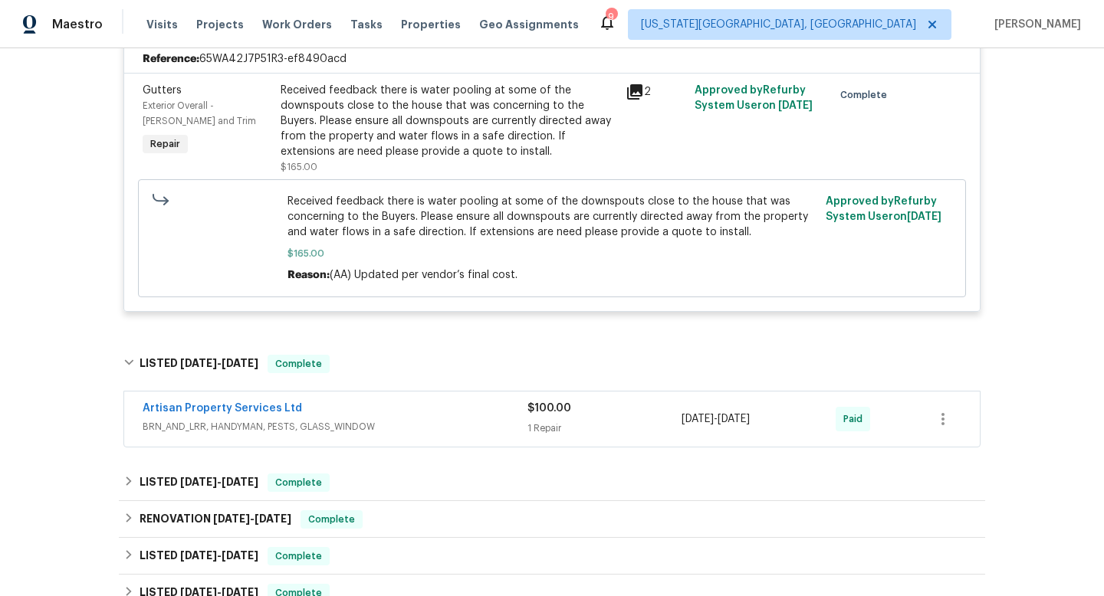
scroll to position [916, 0]
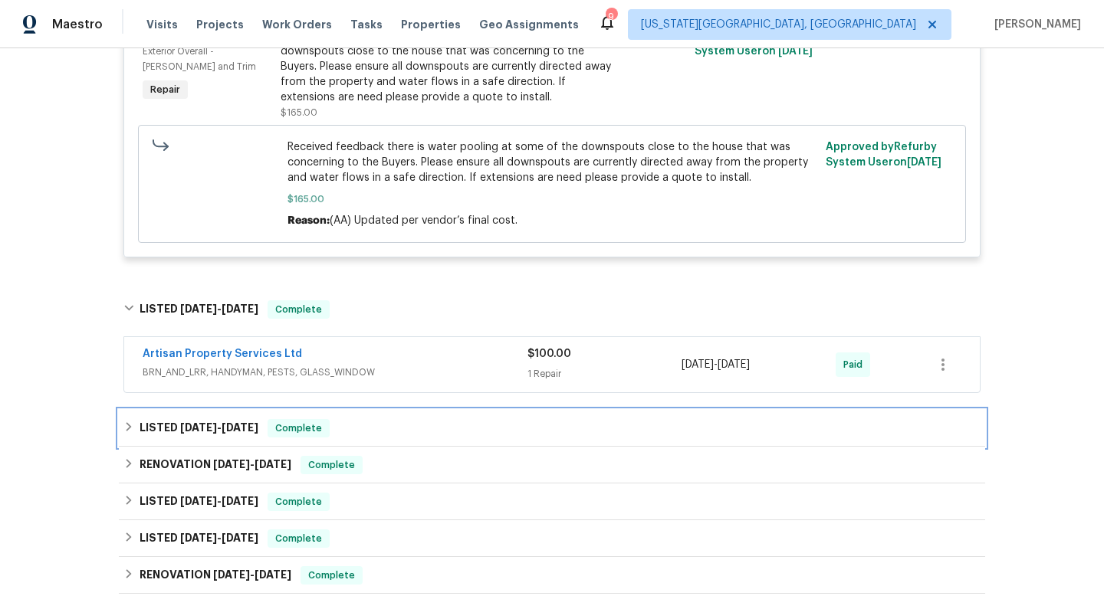
click at [399, 422] on div "LISTED 3/5/25 - 3/10/25 Complete" at bounding box center [551, 428] width 857 height 18
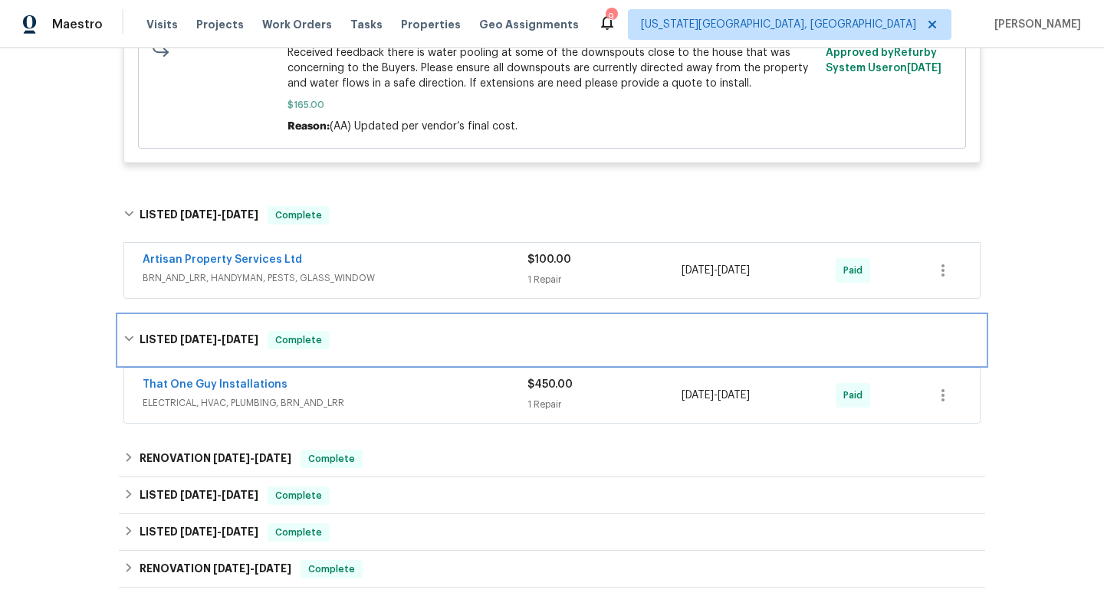
scroll to position [1011, 0]
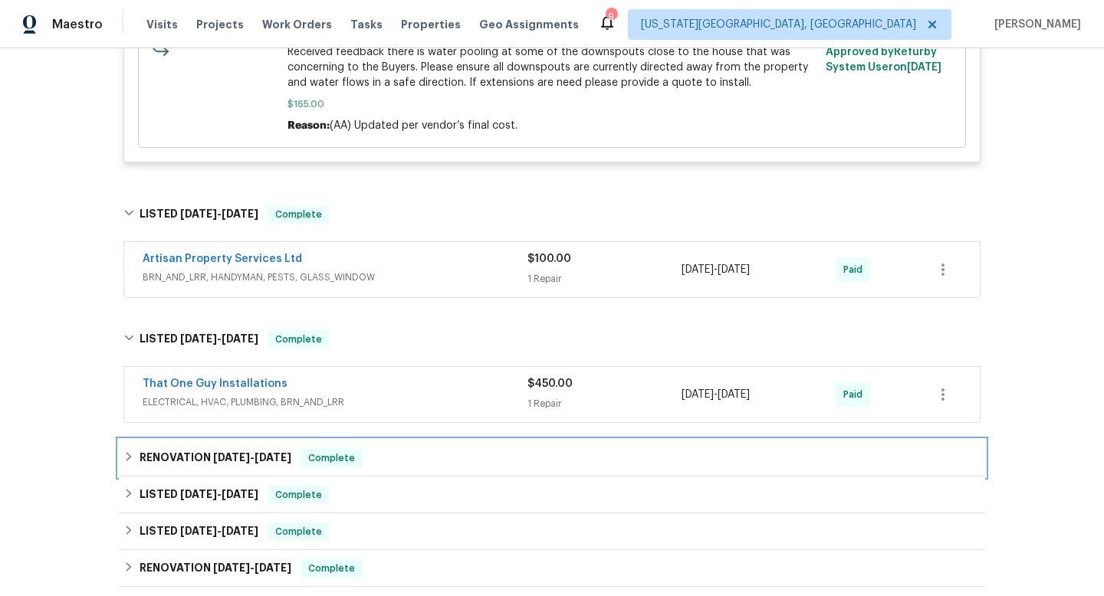
click at [397, 458] on div "RENOVATION 10/10/24 - 10/17/24 Complete" at bounding box center [551, 458] width 857 height 18
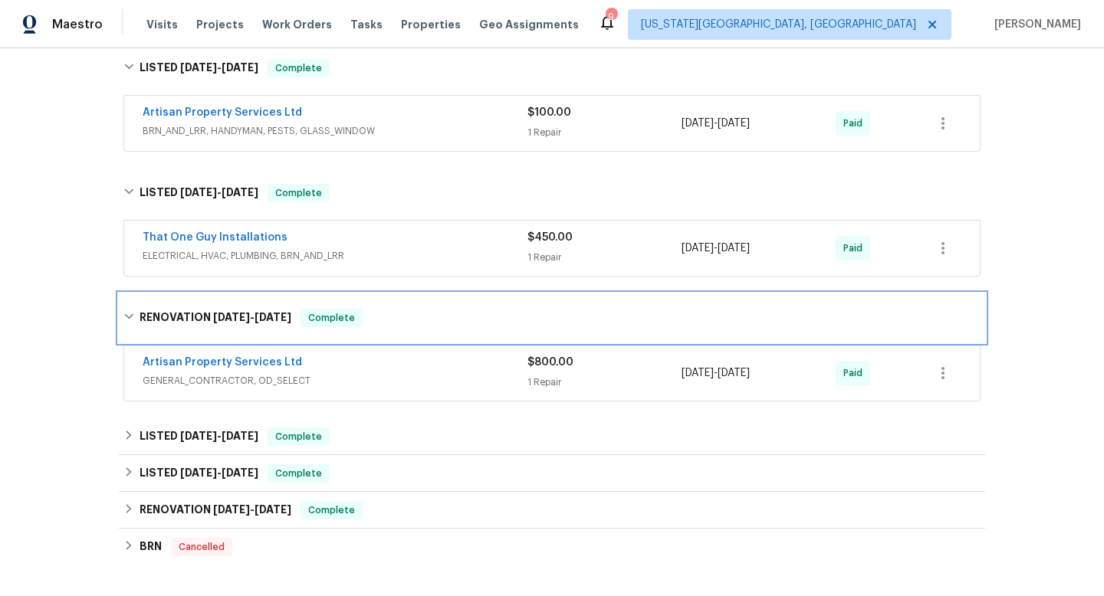
scroll to position [1161, 0]
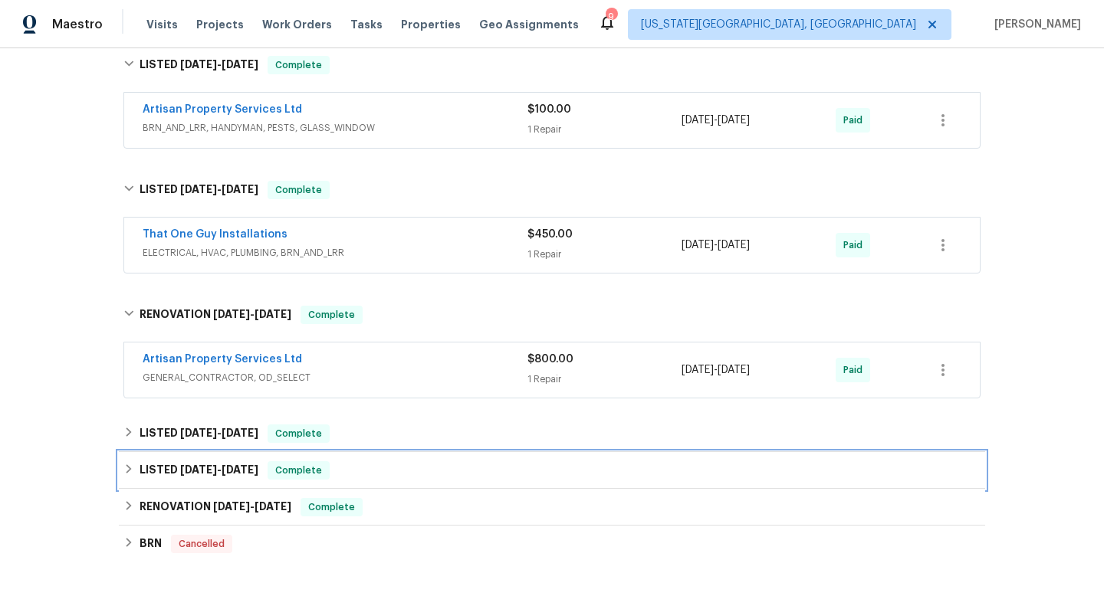
click at [393, 472] on div "LISTED 6/13/24 - 6/14/24 Complete" at bounding box center [551, 471] width 857 height 18
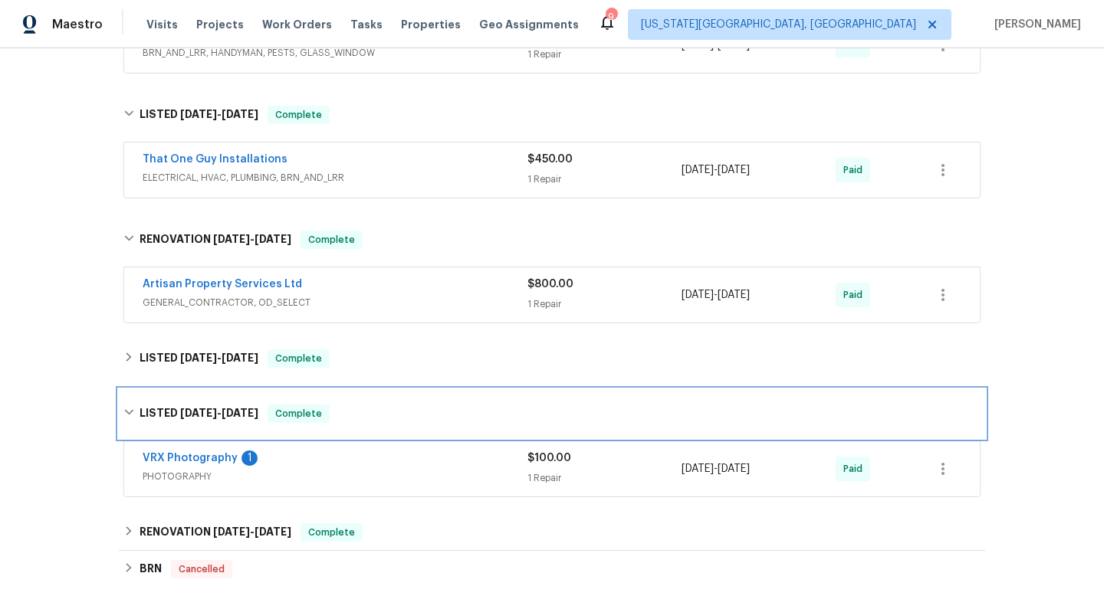
scroll to position [1255, 0]
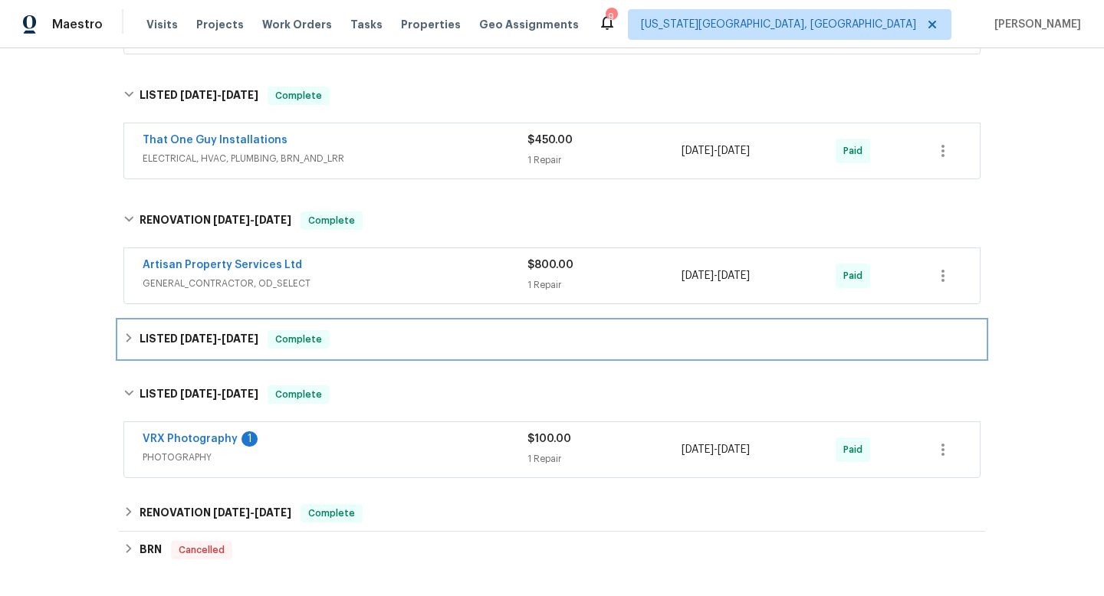
click at [322, 341] on span "Complete" at bounding box center [298, 339] width 59 height 15
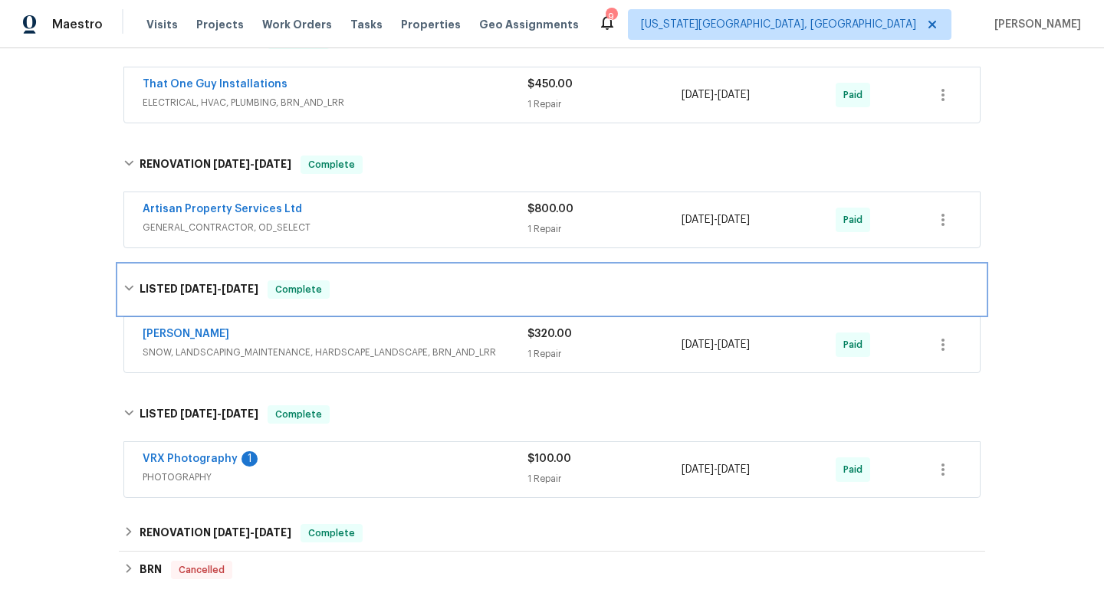
scroll to position [1430, 0]
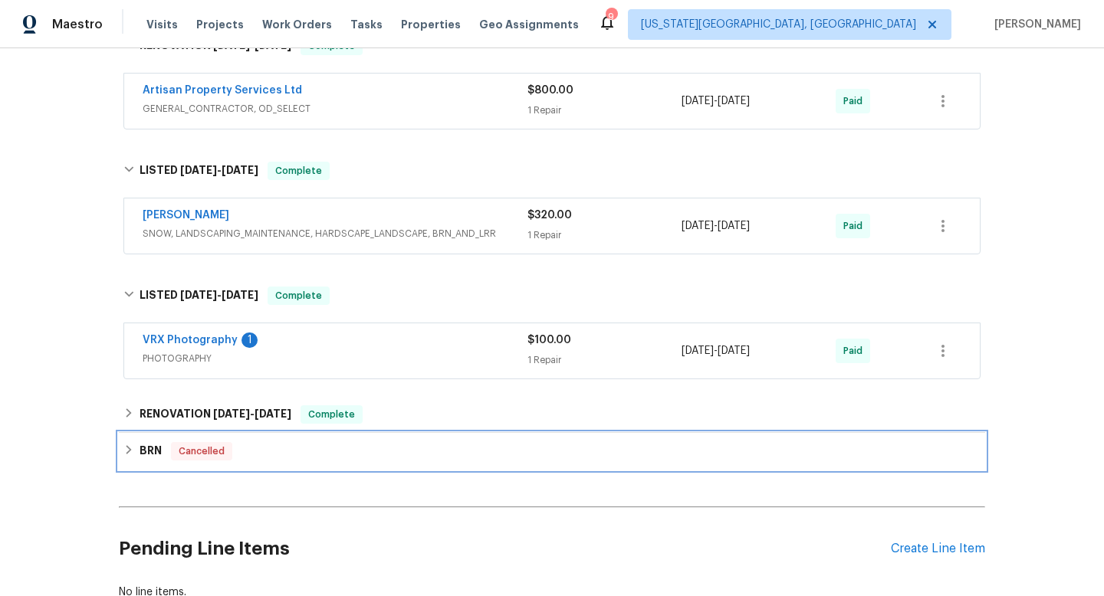
click at [353, 448] on div "BRN Cancelled" at bounding box center [551, 451] width 857 height 18
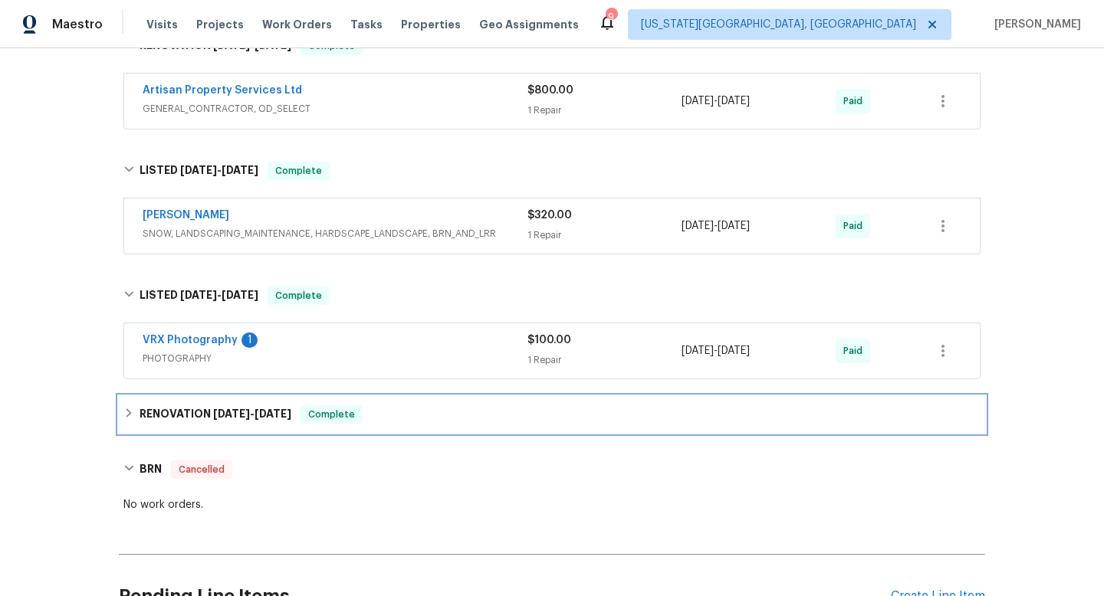
click at [371, 412] on div "RENOVATION 5/29/24 - 6/11/24 Complete" at bounding box center [551, 415] width 857 height 18
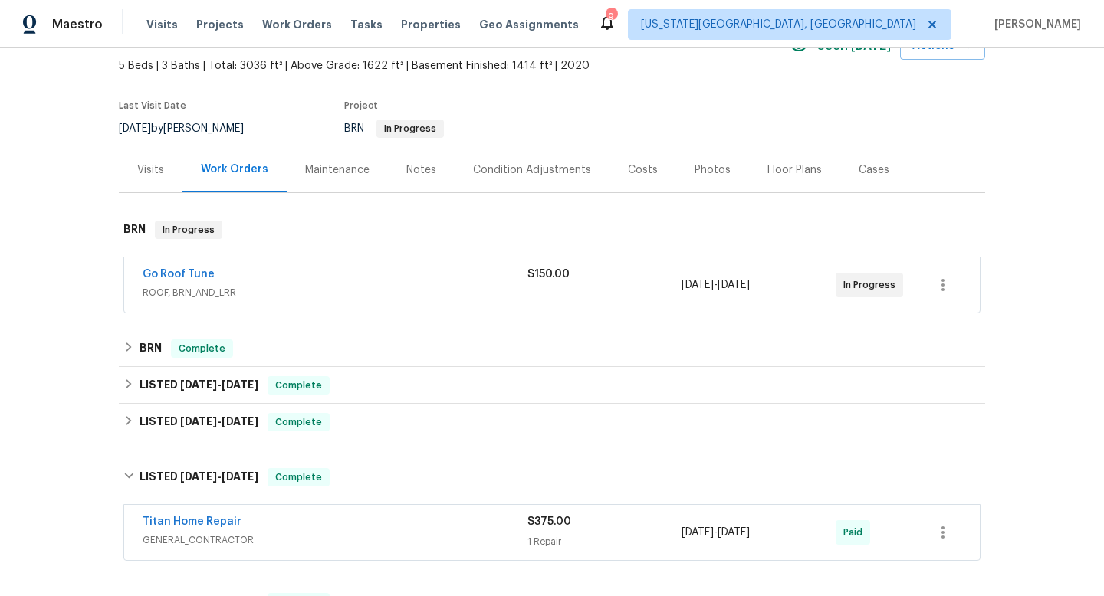
scroll to position [0, 0]
